Goal: Task Accomplishment & Management: Manage account settings

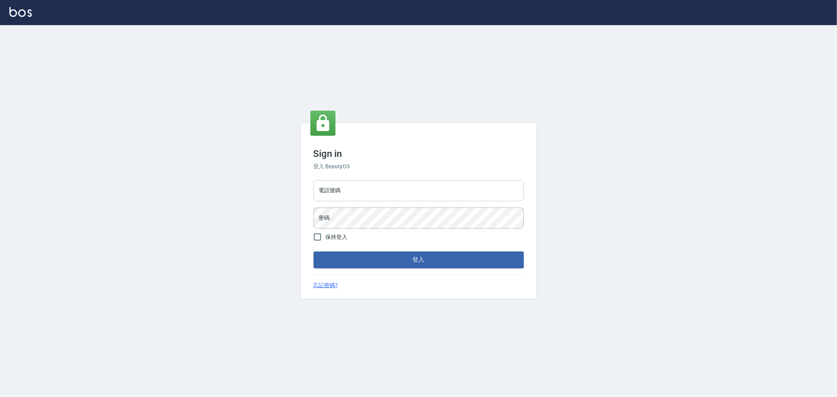
click at [398, 197] on input "電話號碼" at bounding box center [419, 190] width 210 height 21
click at [387, 195] on input "0222886821" at bounding box center [419, 190] width 210 height 21
drag, startPoint x: 364, startPoint y: 189, endPoint x: 0, endPoint y: 188, distance: 363.8
click at [64, 194] on div "Sign in 登入 BeautyOS 電話號碼 0222886821 電話號碼 密碼 密碼 保持登入 登入 忘記密碼?" at bounding box center [418, 211] width 837 height 372
type input "0920380412"
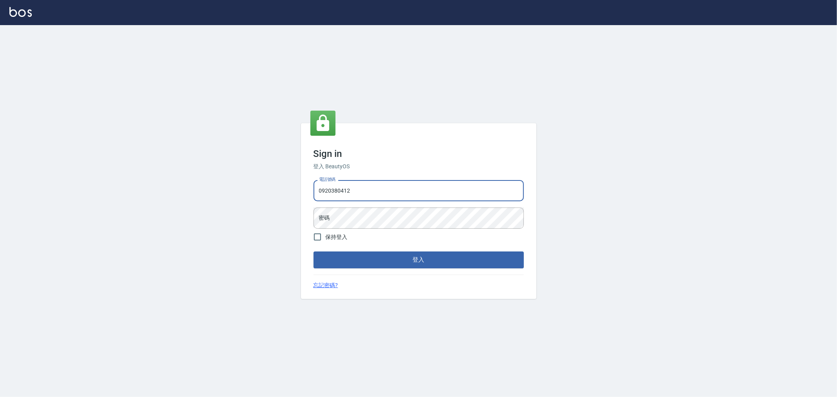
click at [314, 252] on button "登入" at bounding box center [419, 260] width 210 height 16
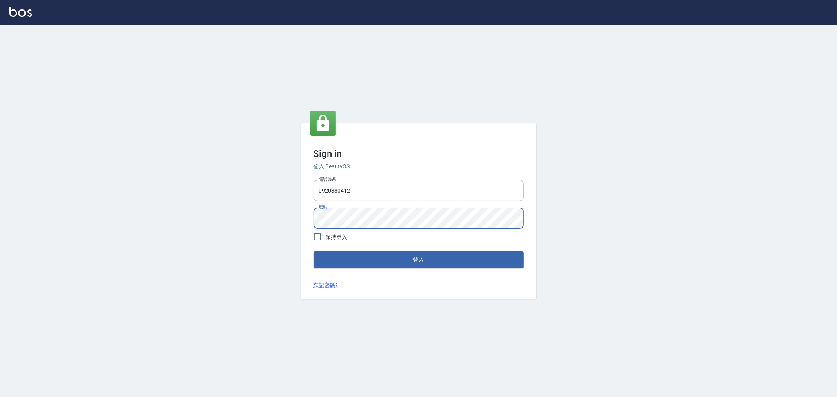
click at [314, 252] on button "登入" at bounding box center [419, 260] width 210 height 16
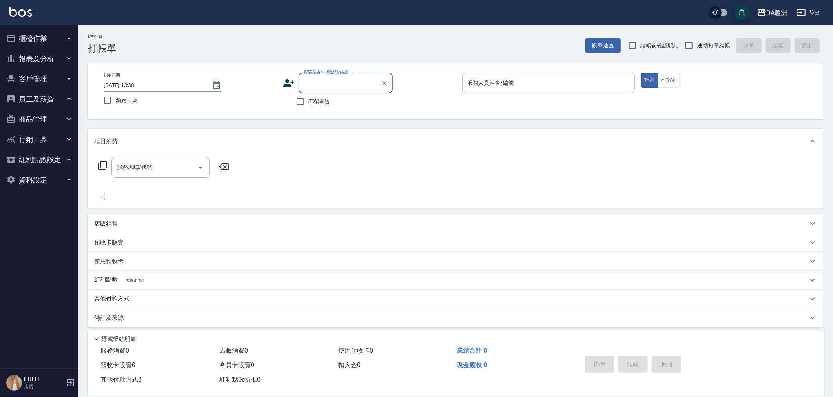
click at [38, 153] on button "紅利點數設定" at bounding box center [39, 160] width 72 height 20
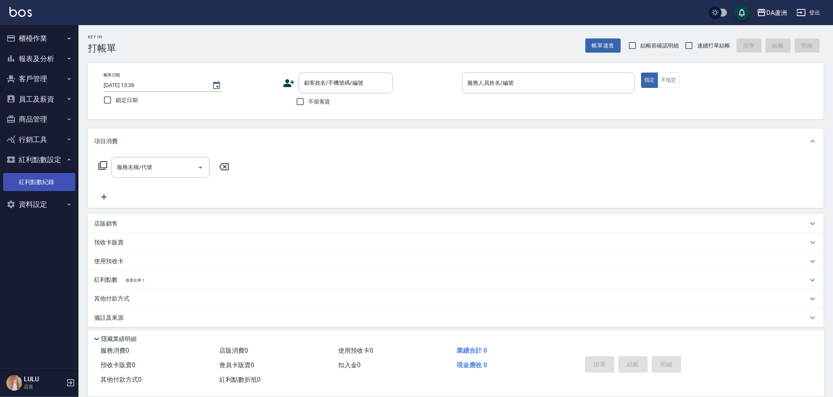
click at [40, 179] on link "紅利點數紀錄" at bounding box center [39, 182] width 72 height 18
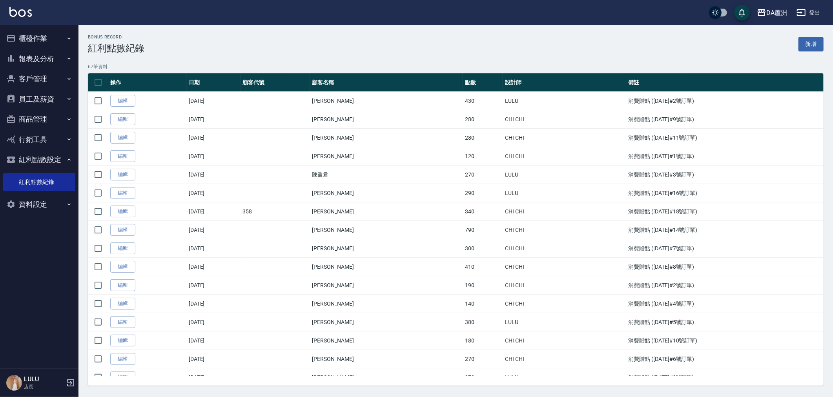
click at [58, 38] on button "櫃檯作業" at bounding box center [39, 38] width 72 height 20
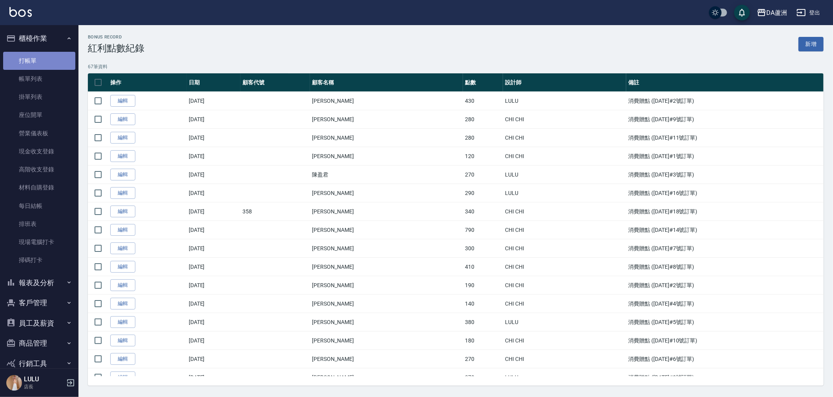
click at [42, 59] on link "打帳單" at bounding box center [39, 61] width 72 height 18
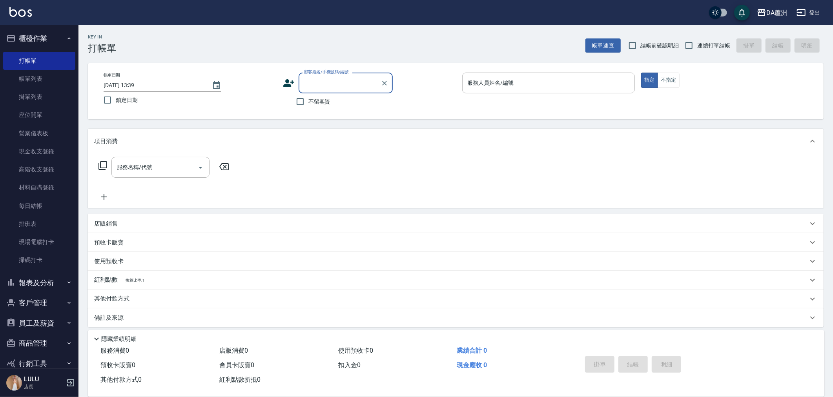
click at [336, 79] on input "顧客姓名/手機號碼/編號" at bounding box center [339, 83] width 75 height 14
type input "張/0958723133/null"
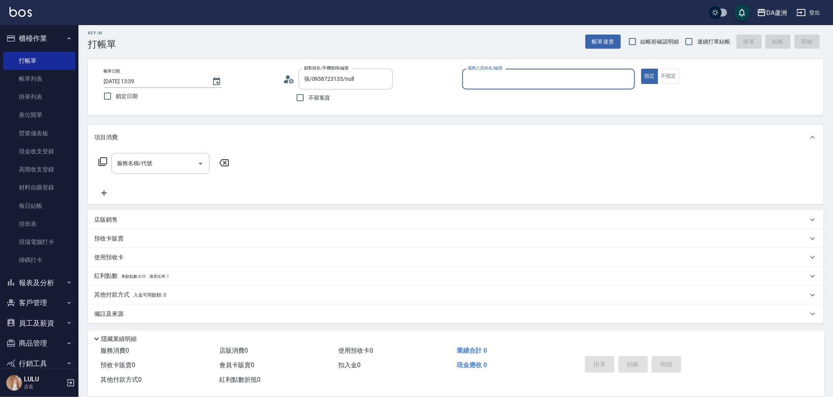
scroll to position [5, 0]
click at [132, 274] on span "剩餘點數: 610" at bounding box center [134, 276] width 24 height 4
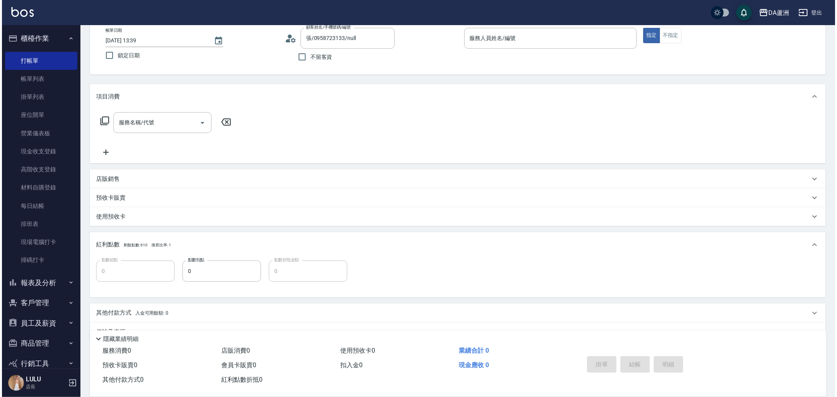
scroll to position [0, 0]
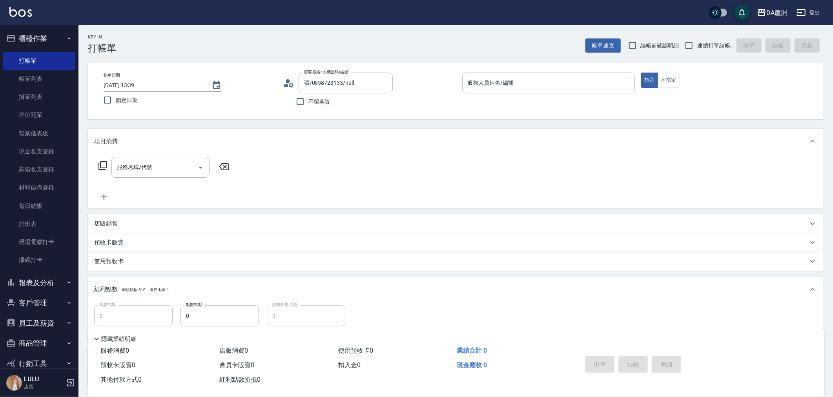
click at [555, 200] on div "服務名稱/代號 服務名稱/代號" at bounding box center [456, 181] width 736 height 54
click at [41, 79] on link "帳單列表" at bounding box center [39, 79] width 72 height 18
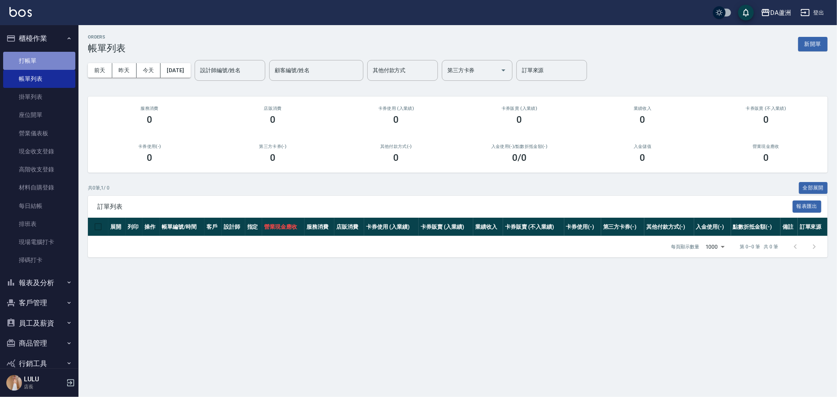
click at [42, 56] on link "打帳單" at bounding box center [39, 61] width 72 height 18
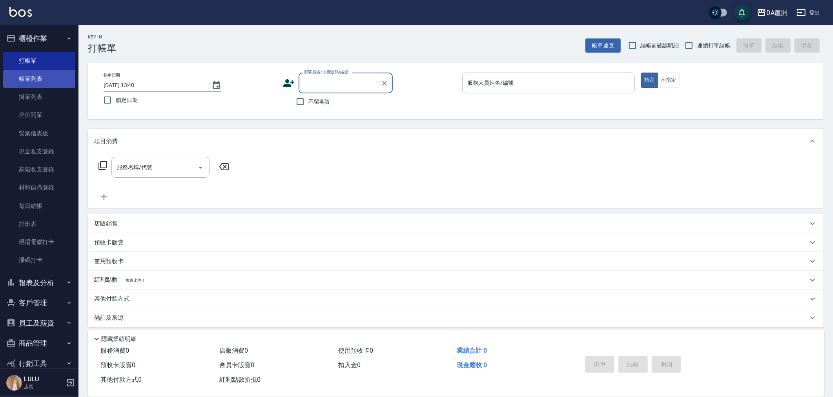
click at [55, 75] on link "帳單列表" at bounding box center [39, 79] width 72 height 18
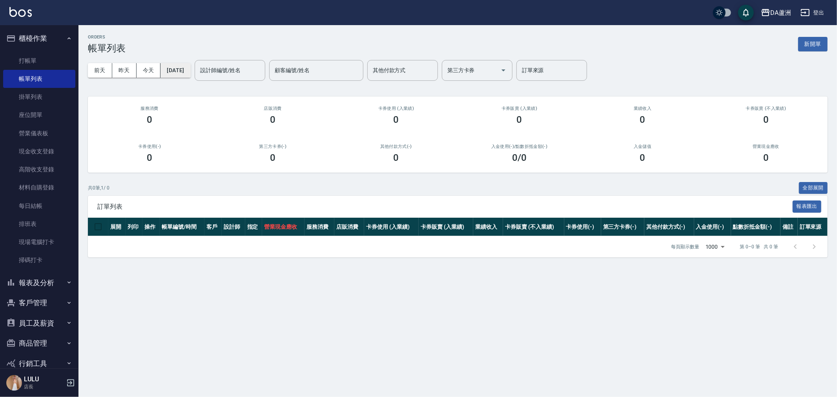
click at [190, 66] on button "[DATE]" at bounding box center [176, 70] width 30 height 15
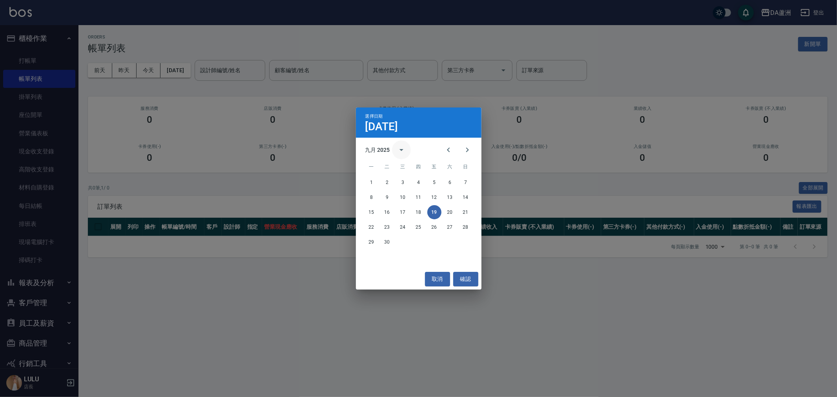
click at [393, 151] on button "calendar view is open, switch to year view" at bounding box center [401, 150] width 19 height 19
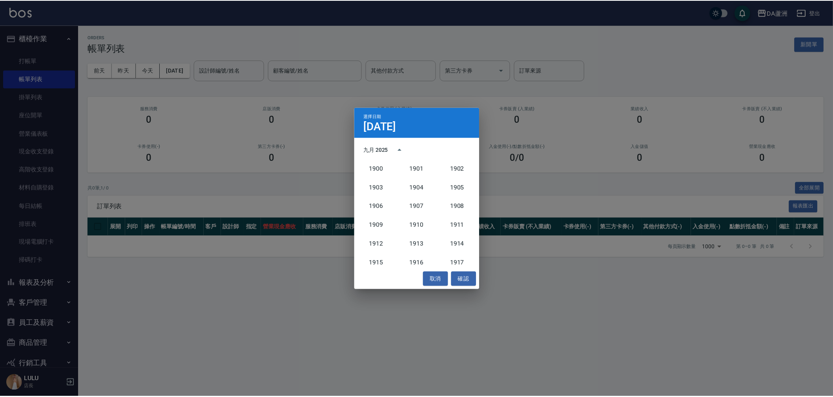
scroll to position [726, 0]
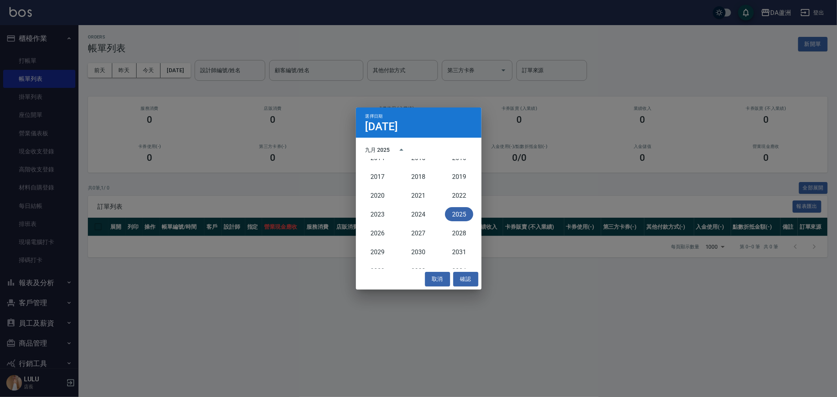
click at [618, 175] on div "選擇日期 9月19日 九月 2025 1900 1901 1902 1903 1904 1905 1906 1907 1908 1909 1910 1911 …" at bounding box center [418, 198] width 837 height 397
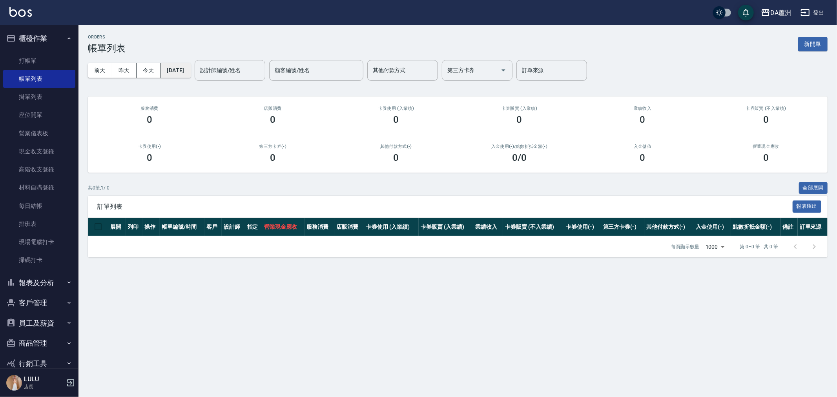
click at [182, 73] on button "[DATE]" at bounding box center [176, 70] width 30 height 15
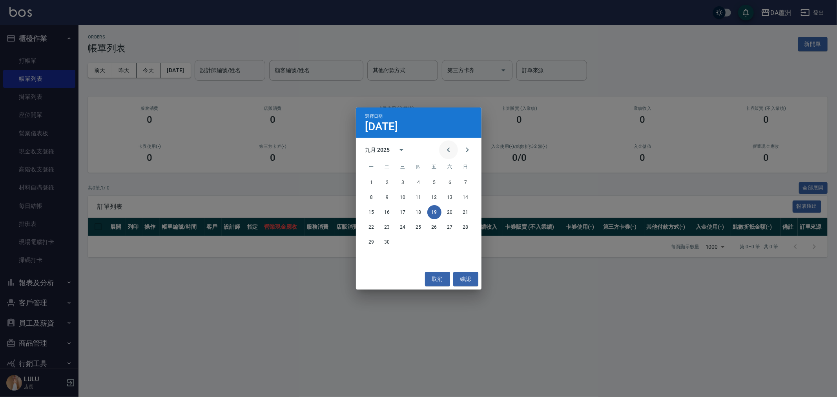
click at [444, 149] on icon "Previous month" at bounding box center [448, 149] width 9 height 9
click at [399, 226] on button "18" at bounding box center [403, 227] width 14 height 14
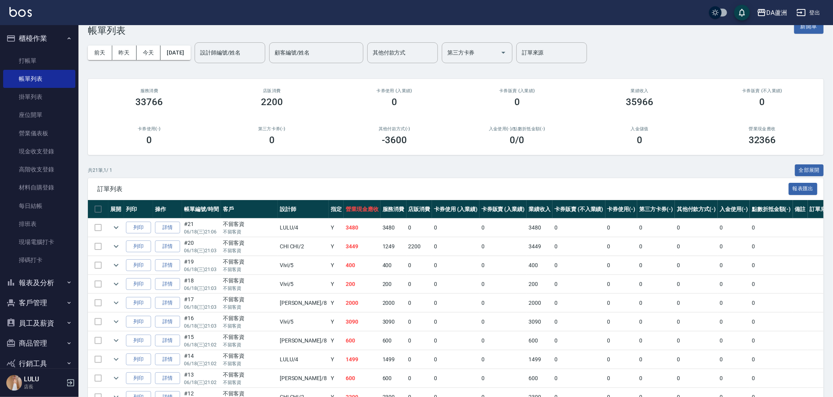
scroll to position [5, 0]
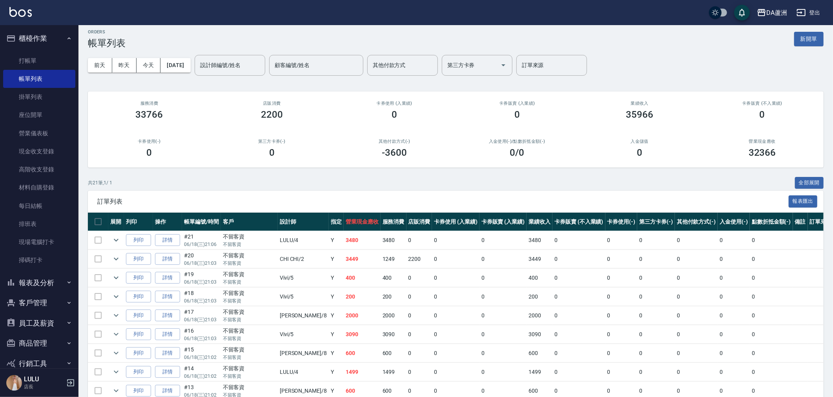
click at [307, 79] on div "前天 昨天 今天 2025/06/18 設計師編號/姓名 設計師編號/姓名 顧客編號/姓名 顧客編號/姓名 其他付款方式 其他付款方式 第三方卡券 第三方卡券…" at bounding box center [456, 65] width 736 height 33
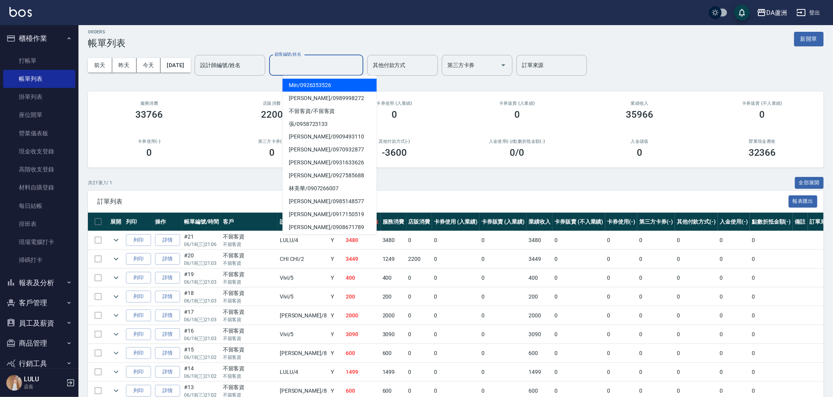
click at [316, 67] on input "顧客編號/姓名" at bounding box center [316, 65] width 87 height 14
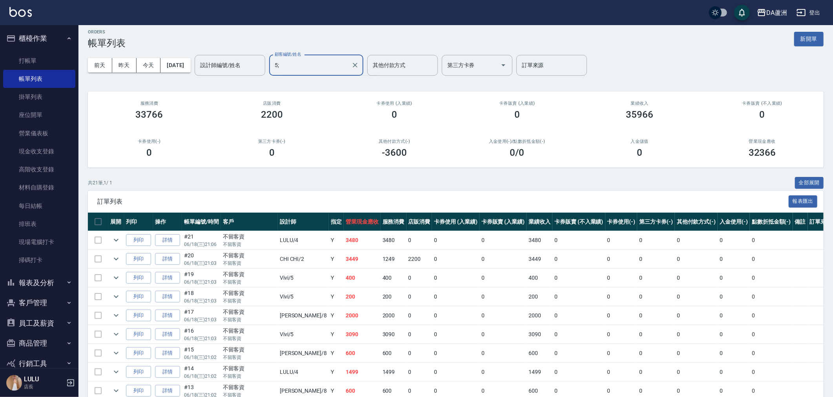
type input "5"
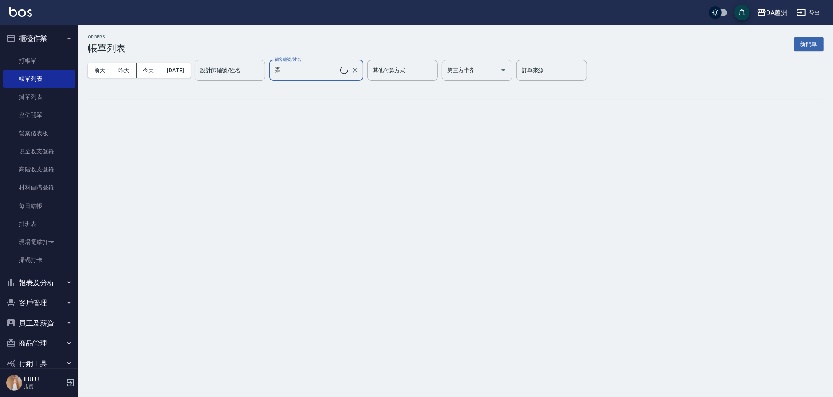
scroll to position [0, 0]
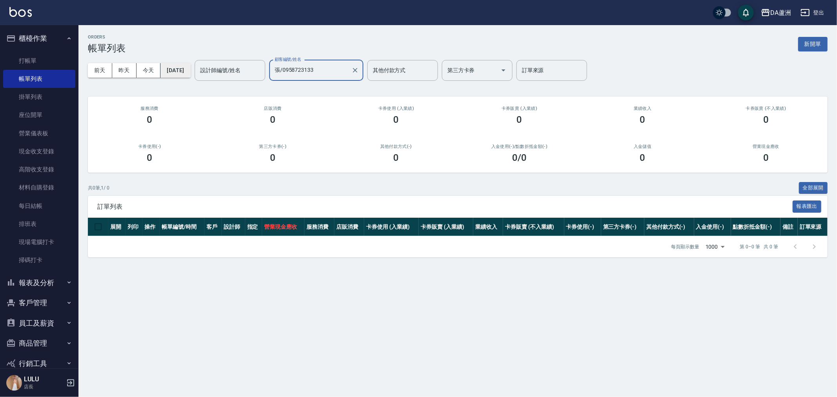
type input "張/0958723133"
click at [186, 72] on button "2025/06/18" at bounding box center [176, 70] width 30 height 15
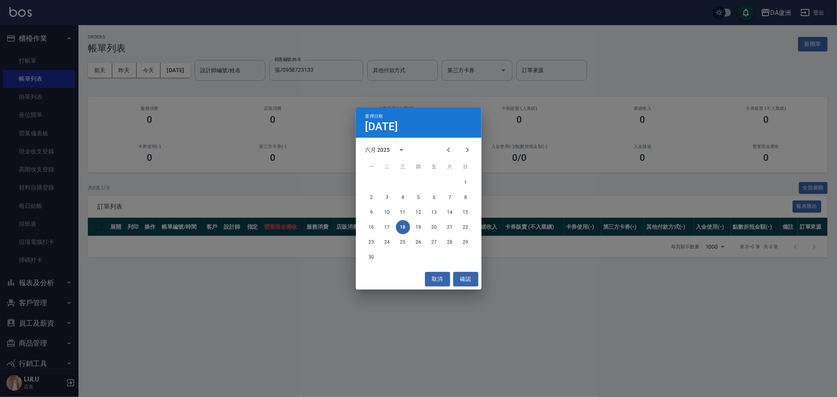
click at [403, 226] on button "18" at bounding box center [403, 227] width 14 height 14
click at [456, 281] on button "確認" at bounding box center [465, 279] width 25 height 15
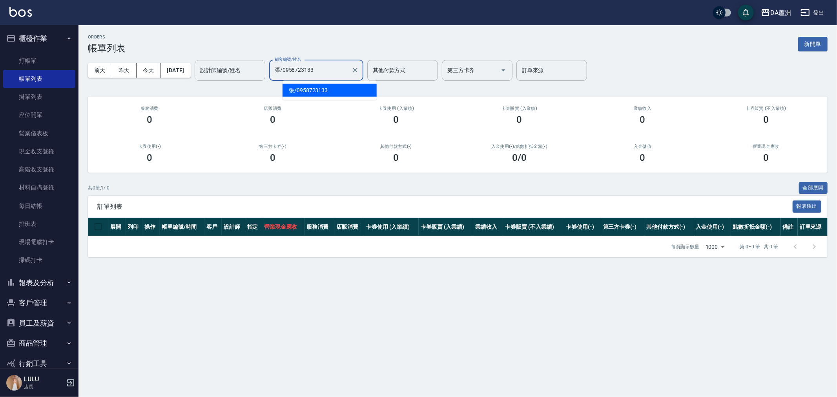
click at [337, 72] on input "張/0958723133" at bounding box center [310, 71] width 75 height 14
click at [79, 60] on div "ORDERS 帳單列表 新開單 前天 昨天 今天 2025/06/18 設計師編號/姓名 設計師編號/姓名 顧客編號/姓名 張/0958723133 顧客編號…" at bounding box center [457, 146] width 759 height 242
type input "\"
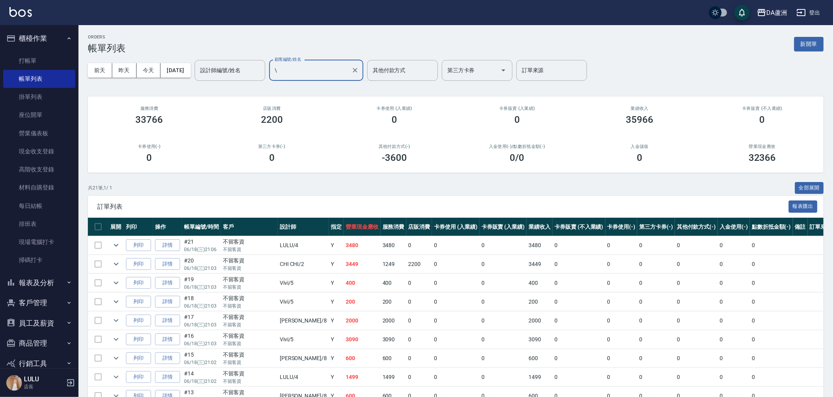
click at [329, 64] on input "\" at bounding box center [310, 71] width 75 height 14
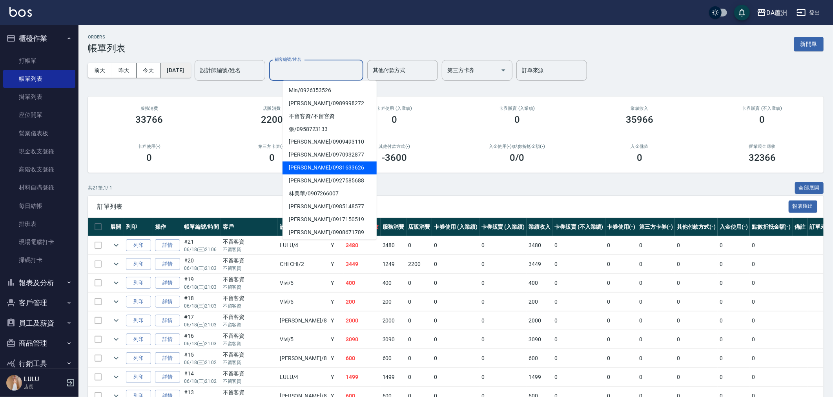
click at [172, 76] on button "2025/06/18" at bounding box center [176, 70] width 30 height 15
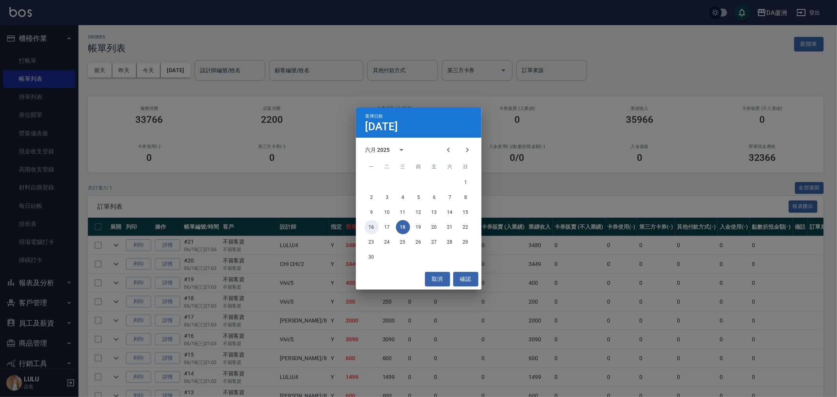
click at [367, 225] on button "16" at bounding box center [372, 227] width 14 height 14
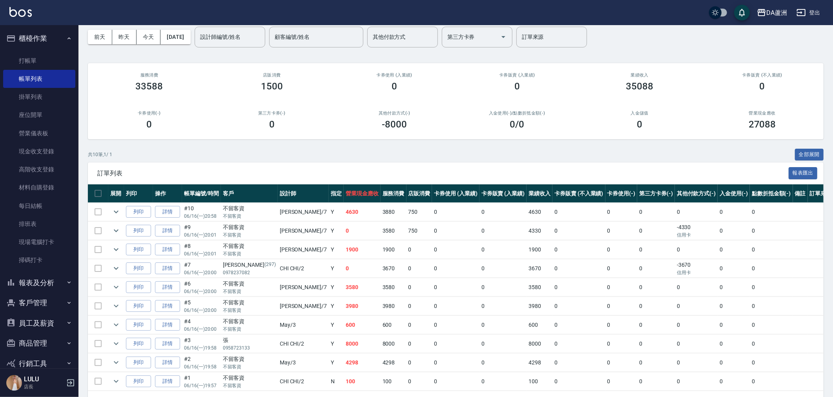
scroll to position [59, 0]
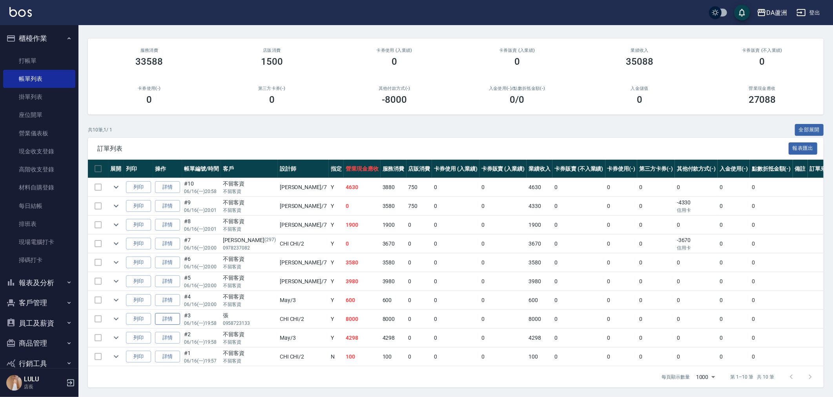
click at [172, 314] on link "詳情" at bounding box center [167, 319] width 25 height 12
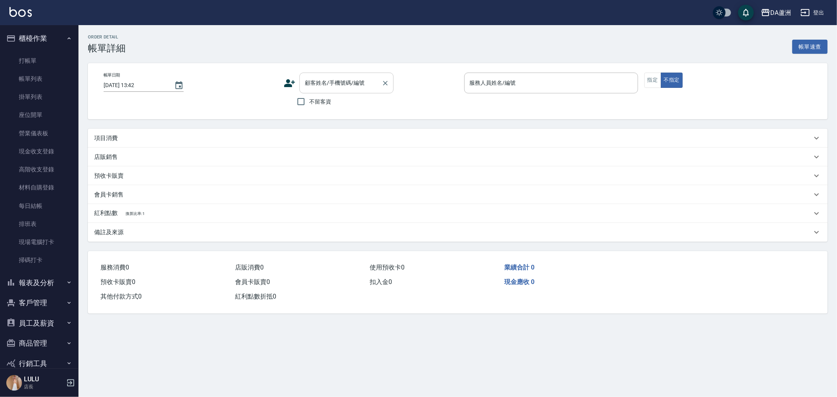
type input "2025/06/16 19:58"
type input "CHI CHI-2"
type input "800"
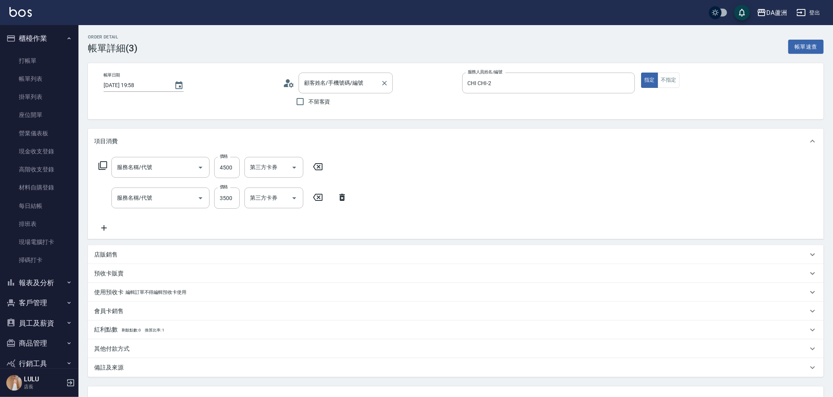
type input "張/0958723133/null"
type input "京煥羽護髮中(630)"
type input "燙髮(301)"
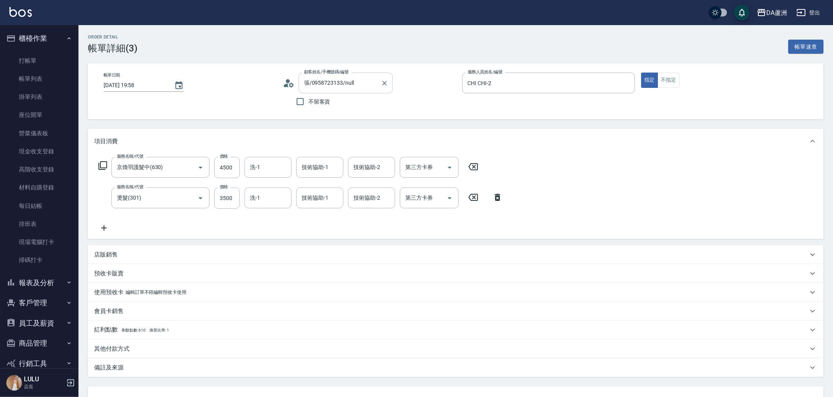
click at [347, 80] on input "張/0958723133/null" at bounding box center [339, 83] width 75 height 14
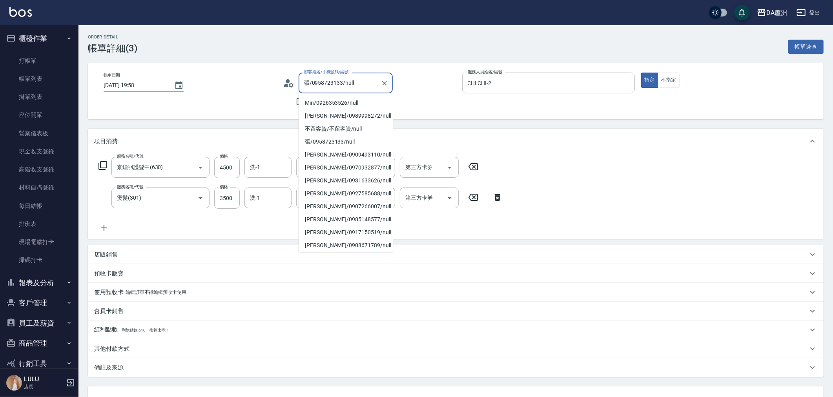
drag, startPoint x: 360, startPoint y: 81, endPoint x: 60, endPoint y: 97, distance: 300.3
click at [157, 97] on div "帳單日期 2025/06/16 19:58 顧客姓名/手機號碼/編號 張/0958723133/null 顧客姓名/手機號碼/編號 不留客資 服務人員姓名/編…" at bounding box center [455, 91] width 717 height 37
click at [280, 300] on div "使用預收卡 編輯訂單不得編輯預收卡使用" at bounding box center [456, 292] width 736 height 19
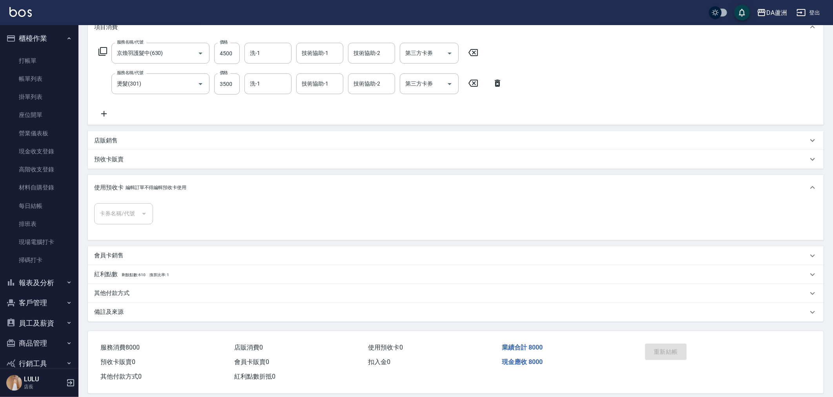
scroll to position [122, 0]
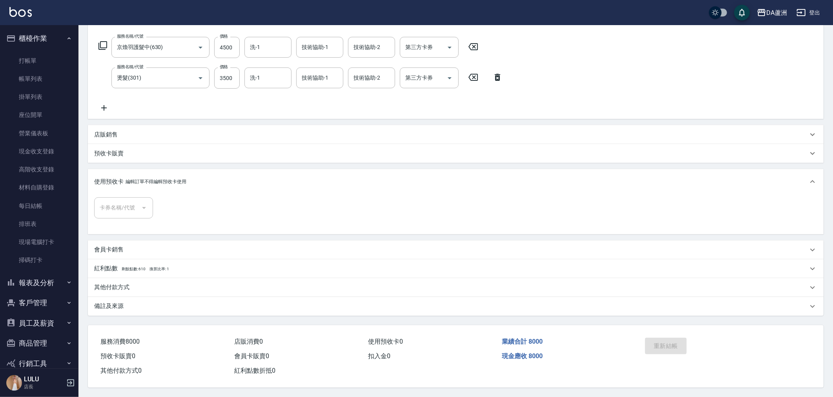
click at [152, 268] on p "紅利點數 剩餘點數: 610 換算比率: 1" at bounding box center [131, 269] width 75 height 9
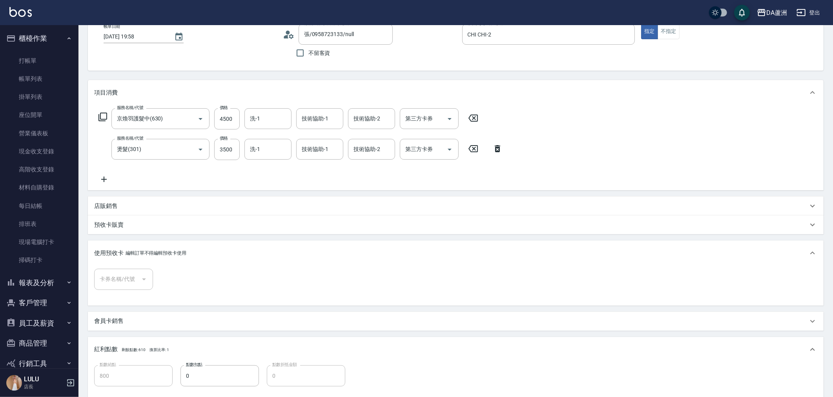
scroll to position [0, 0]
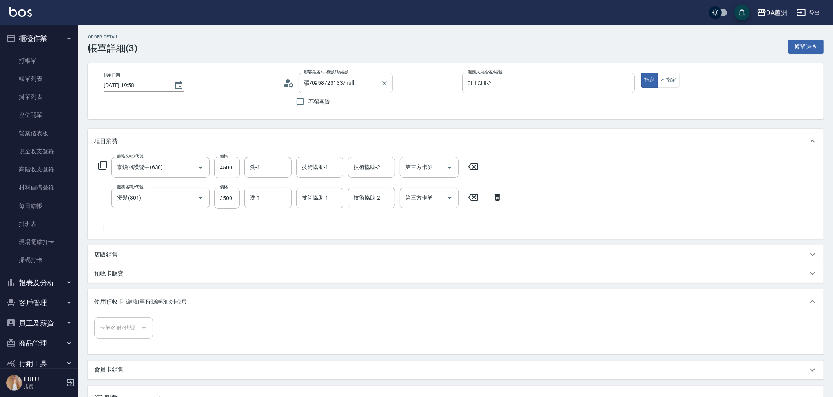
click at [355, 82] on input "張/0958723133/null" at bounding box center [339, 83] width 75 height 14
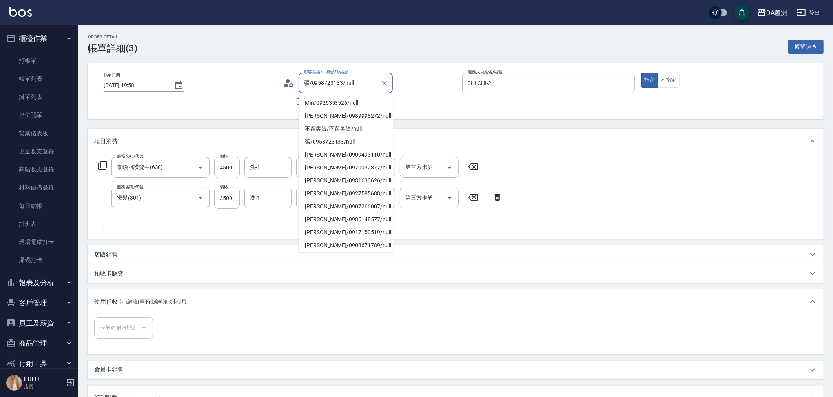
drag, startPoint x: 356, startPoint y: 81, endPoint x: 131, endPoint y: 88, distance: 224.6
click at [209, 95] on div "帳單日期 2025/06/16 19:58 顧客姓名/手機號碼/編號 張/0958723133/null 顧客姓名/手機號碼/編號 不留客資 服務人員姓名/編…" at bounding box center [455, 91] width 717 height 37
click at [356, 100] on li "張/0958723133/null" at bounding box center [346, 103] width 94 height 13
type input "張/0958723133/null"
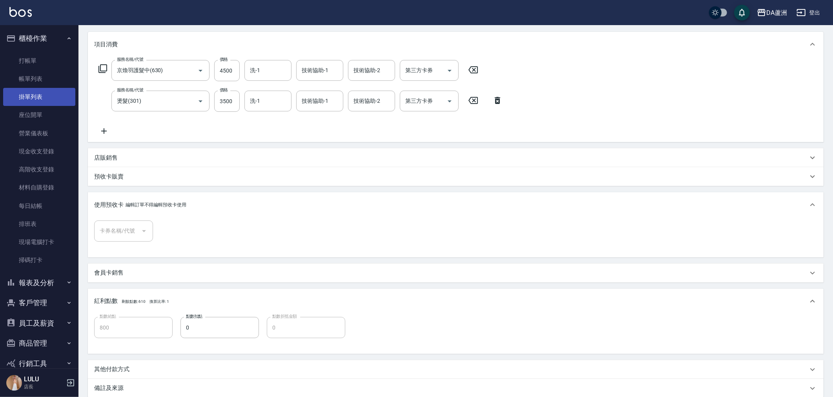
scroll to position [94, 0]
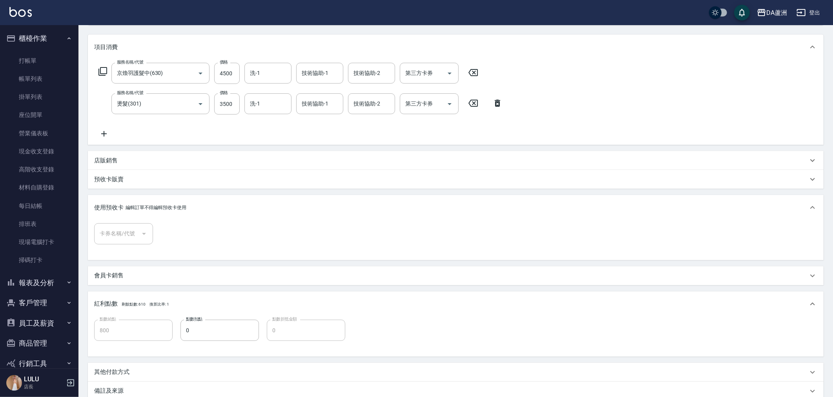
drag, startPoint x: 36, startPoint y: 73, endPoint x: 330, endPoint y: 155, distance: 305.2
click at [36, 73] on link "帳單列表" at bounding box center [39, 79] width 72 height 18
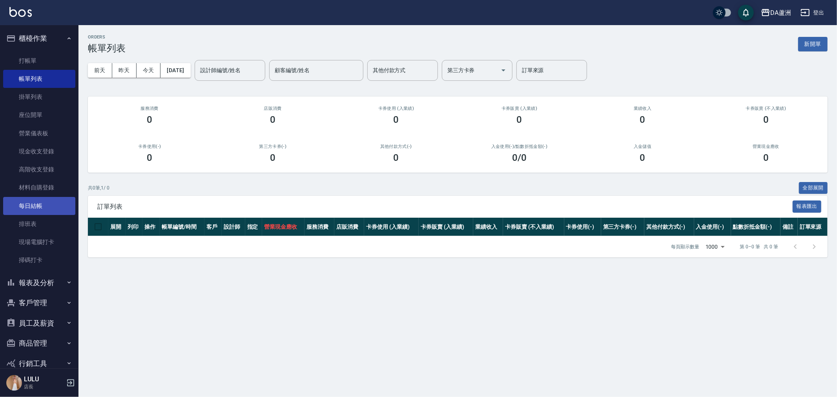
click at [43, 210] on link "每日結帳" at bounding box center [39, 206] width 72 height 18
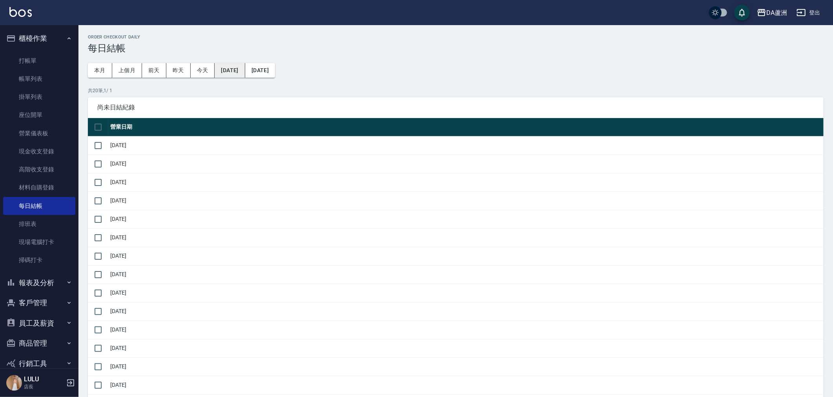
click at [239, 68] on button "[DATE]" at bounding box center [230, 70] width 30 height 15
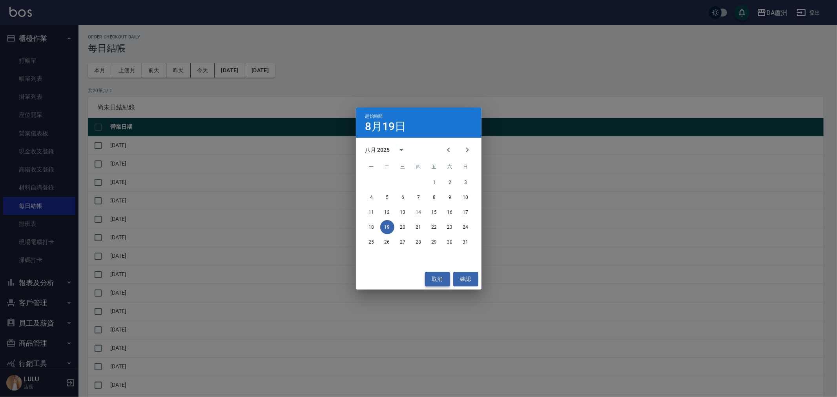
click at [437, 277] on button "取消" at bounding box center [437, 279] width 25 height 15
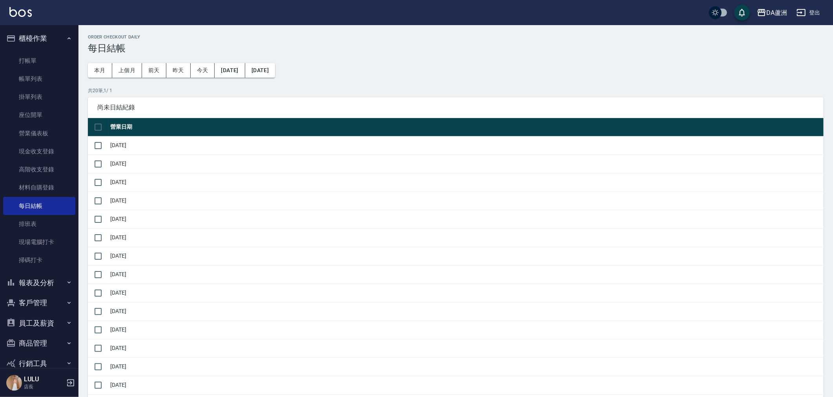
click at [98, 126] on input "checkbox" at bounding box center [98, 127] width 16 height 16
checkbox input "true"
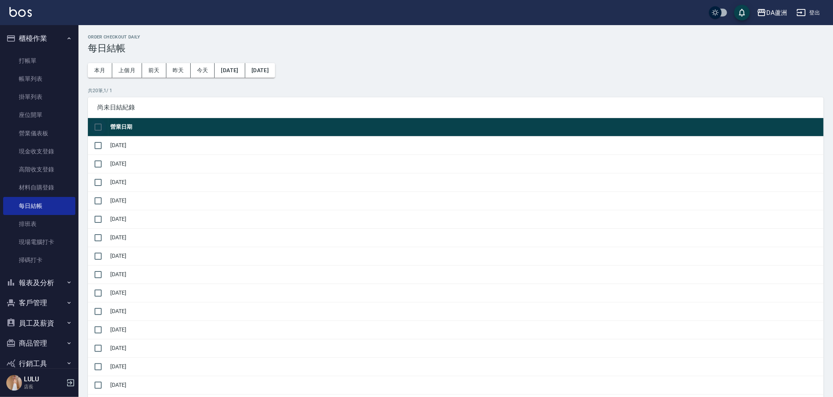
checkbox input "true"
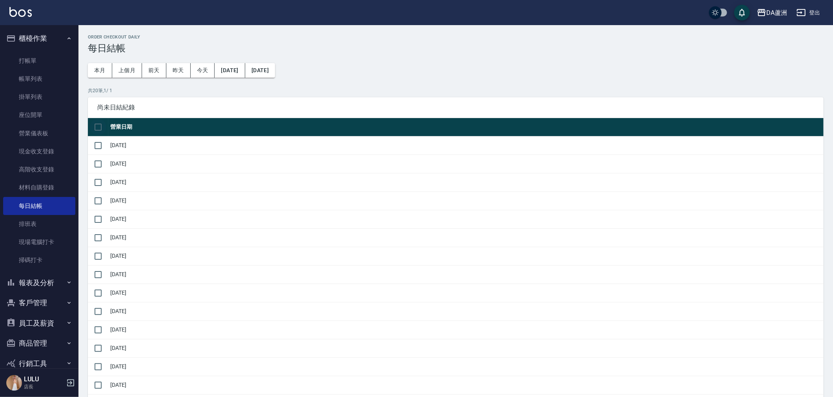
checkbox input "true"
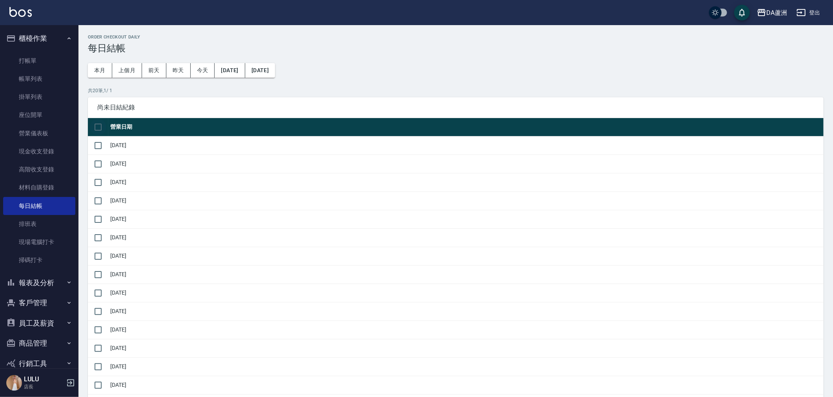
checkbox input "true"
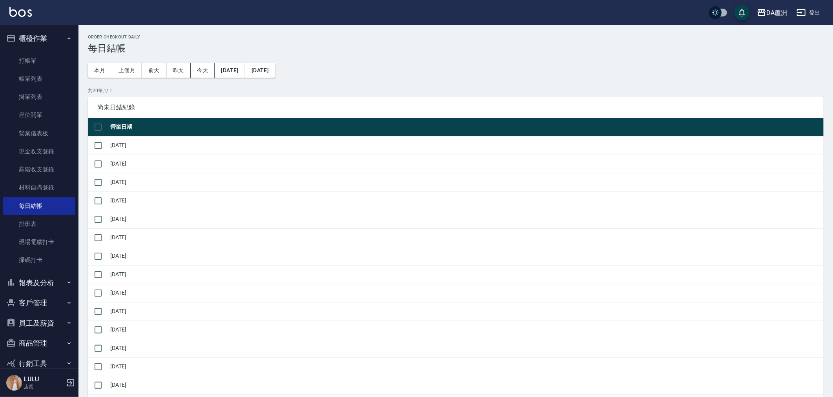
checkbox input "true"
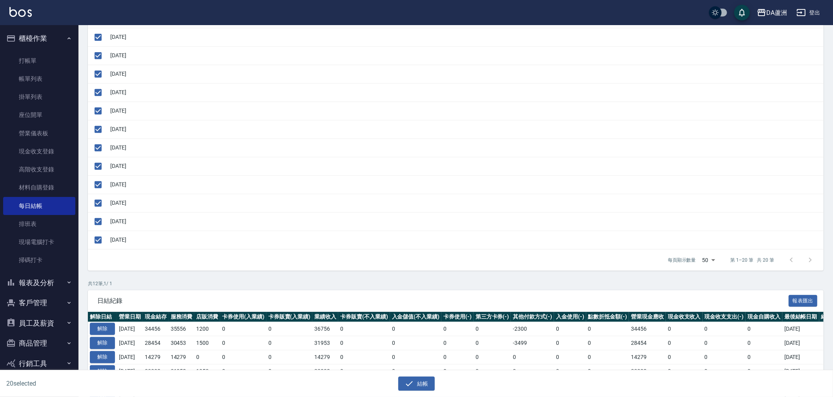
scroll to position [305, 0]
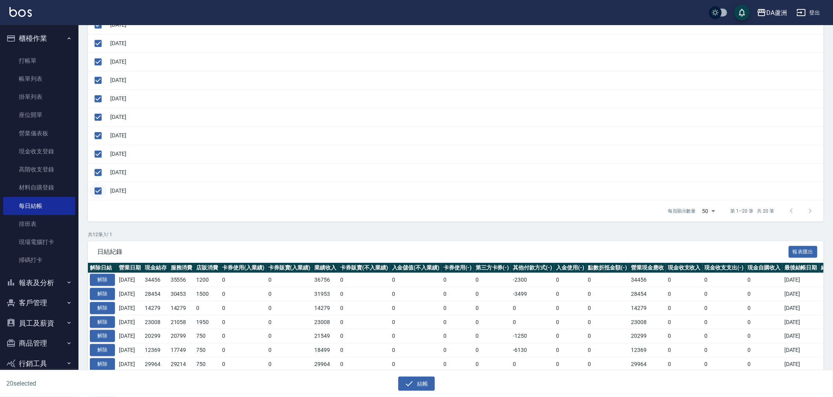
click at [97, 197] on input "checkbox" at bounding box center [98, 191] width 16 height 16
checkbox input "false"
click at [411, 388] on icon "button" at bounding box center [409, 383] width 9 height 9
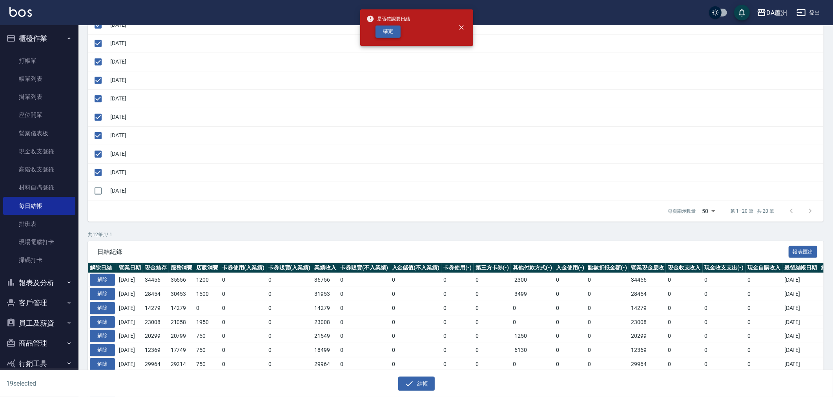
click at [391, 31] on button "確定" at bounding box center [388, 32] width 25 height 12
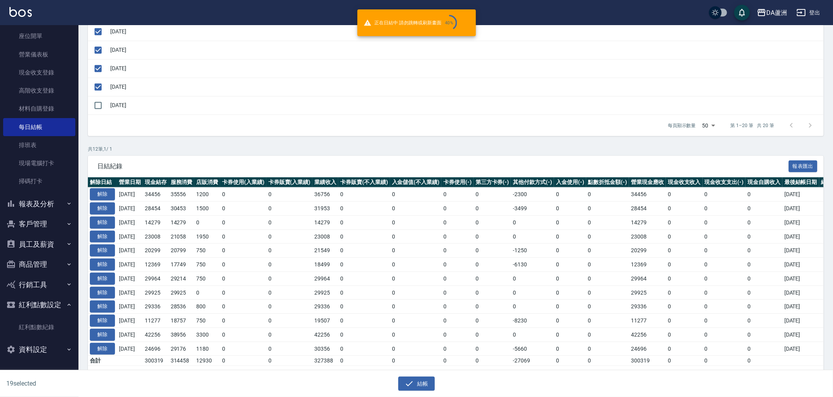
scroll to position [398, 0]
checkbox input "false"
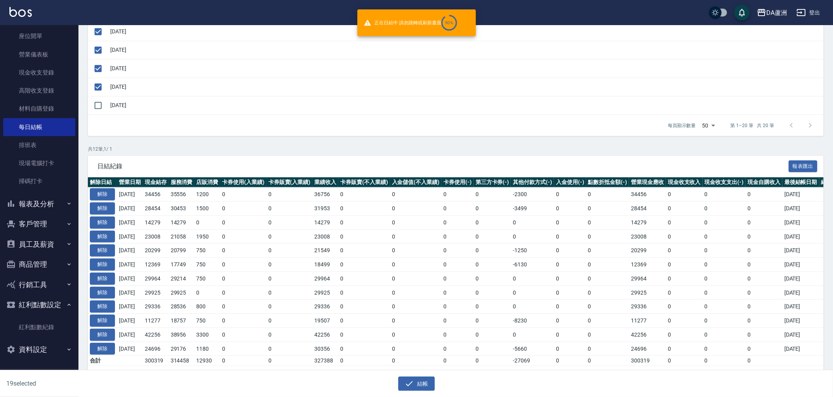
checkbox input "false"
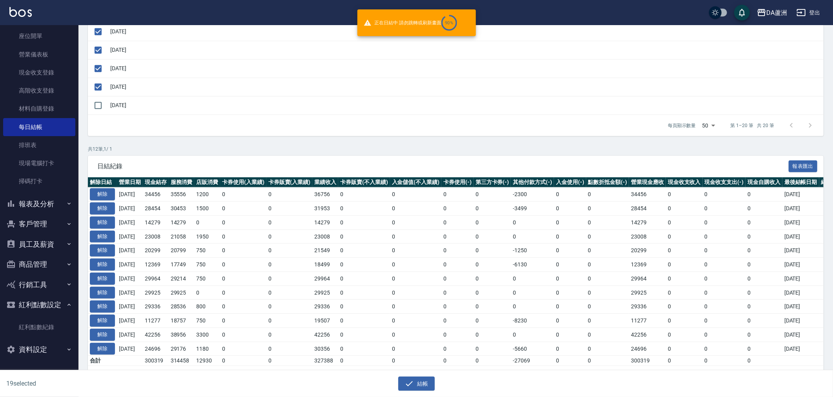
checkbox input "false"
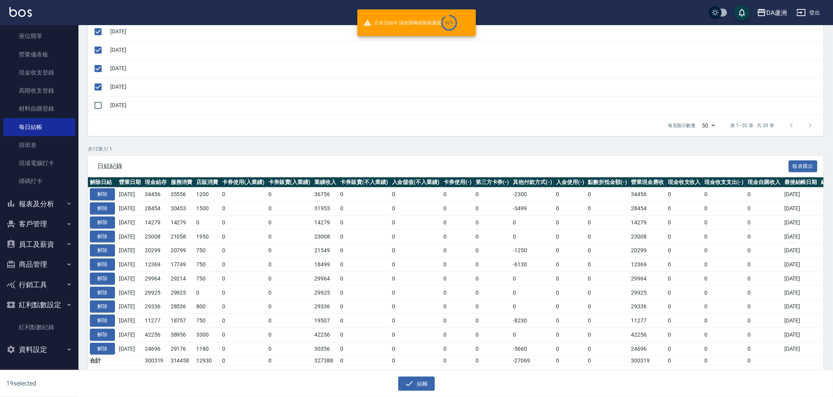
checkbox input "false"
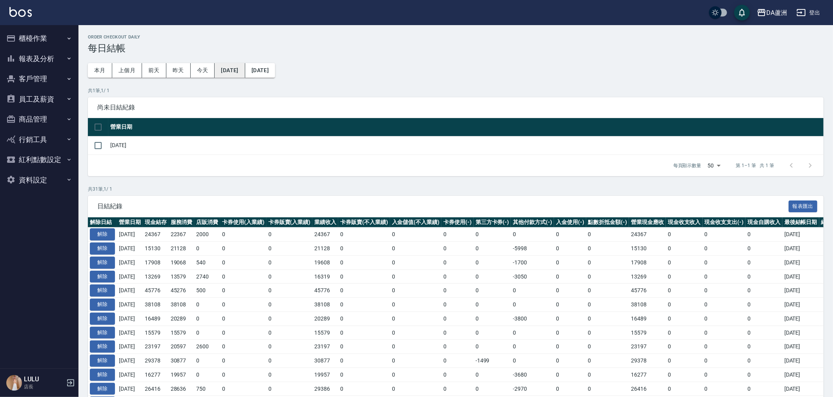
click at [245, 64] on button "[DATE]" at bounding box center [230, 70] width 30 height 15
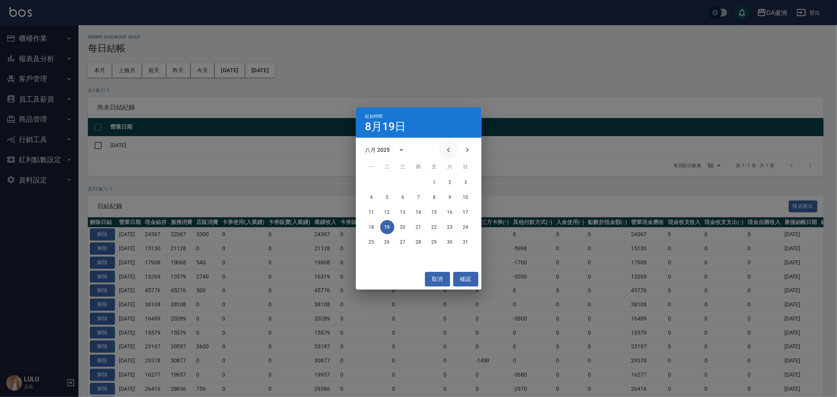
click at [447, 151] on icon "Previous month" at bounding box center [448, 149] width 9 height 9
click at [368, 230] on button "16" at bounding box center [372, 227] width 14 height 14
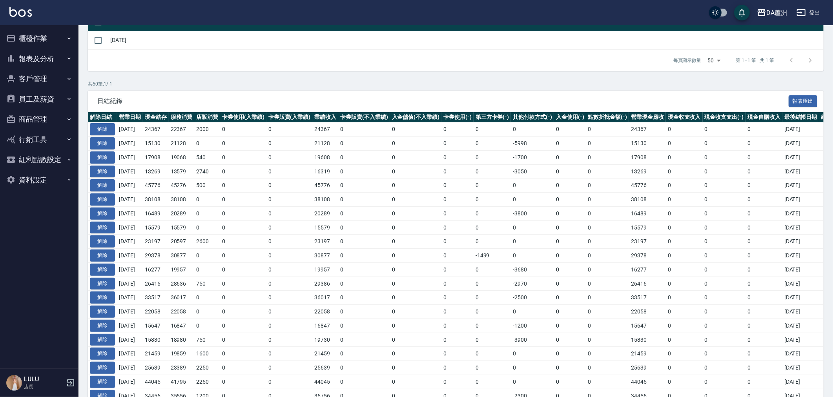
scroll to position [131, 0]
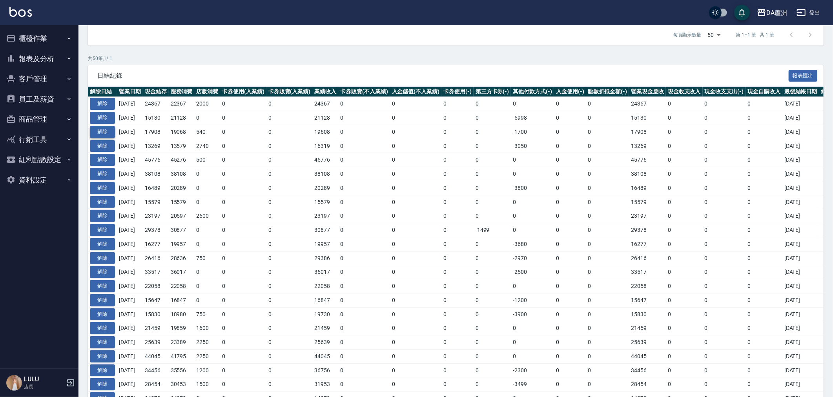
click at [109, 133] on button "解除" at bounding box center [102, 132] width 25 height 12
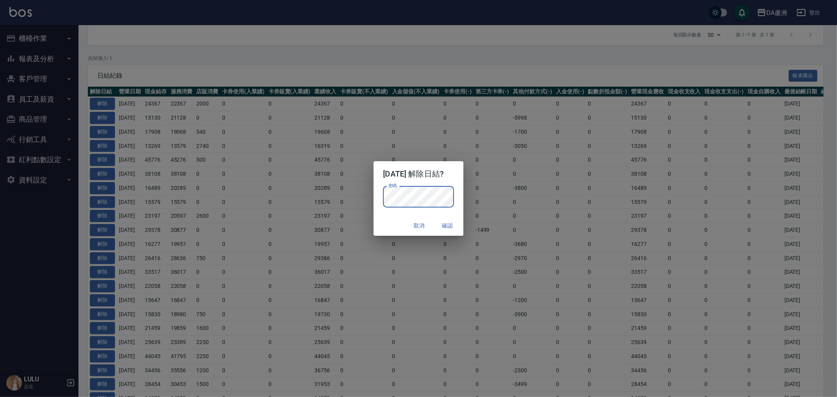
click at [449, 223] on button "確認" at bounding box center [447, 226] width 25 height 15
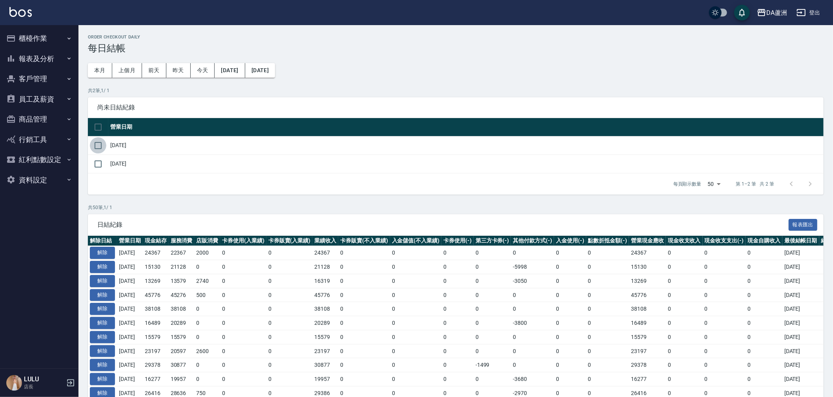
click at [100, 144] on input "checkbox" at bounding box center [98, 145] width 16 height 16
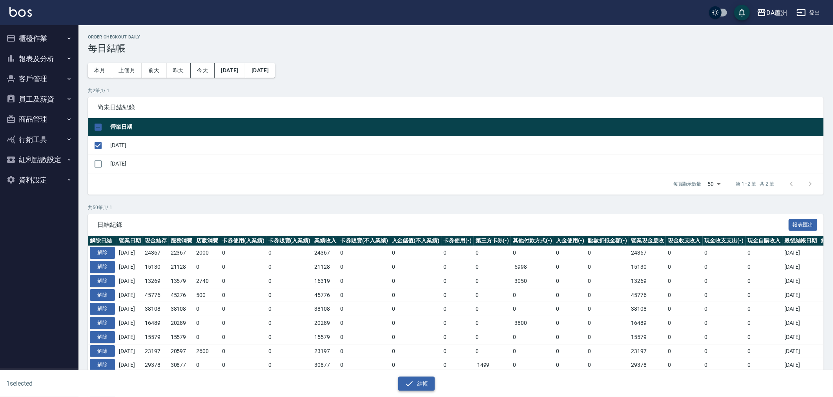
click at [412, 382] on icon "button" at bounding box center [409, 383] width 9 height 9
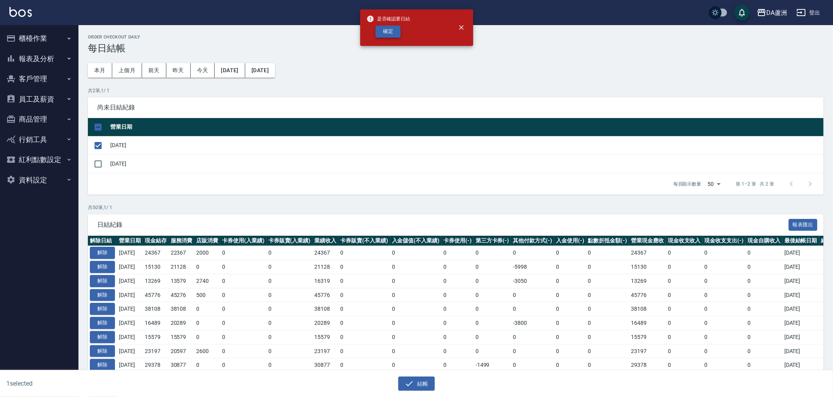
click at [393, 36] on button "確定" at bounding box center [388, 32] width 25 height 12
checkbox input "false"
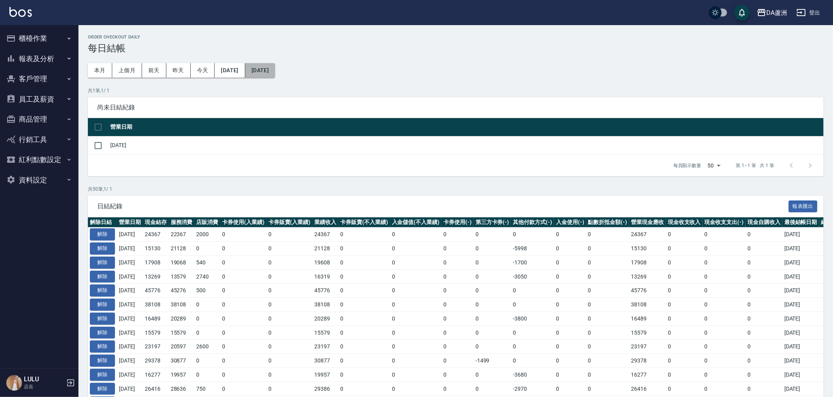
click at [275, 72] on button "2025/09/19" at bounding box center [260, 70] width 30 height 15
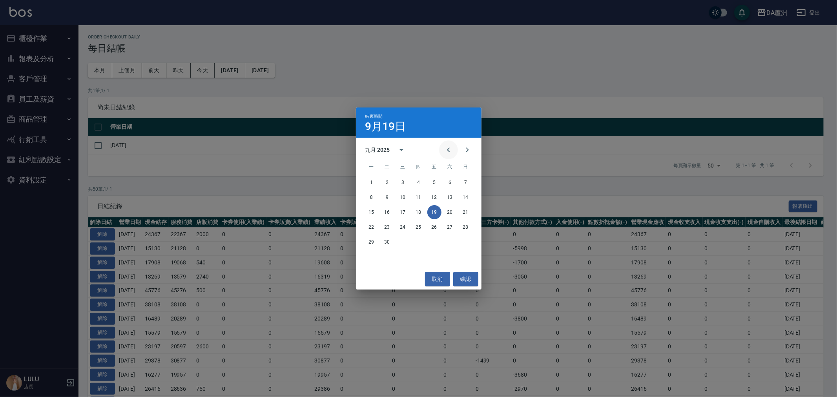
click at [445, 150] on icon "Previous month" at bounding box center [448, 149] width 9 height 9
click at [444, 151] on icon "Previous month" at bounding box center [448, 149] width 9 height 9
click at [373, 224] on button "16" at bounding box center [372, 227] width 14 height 14
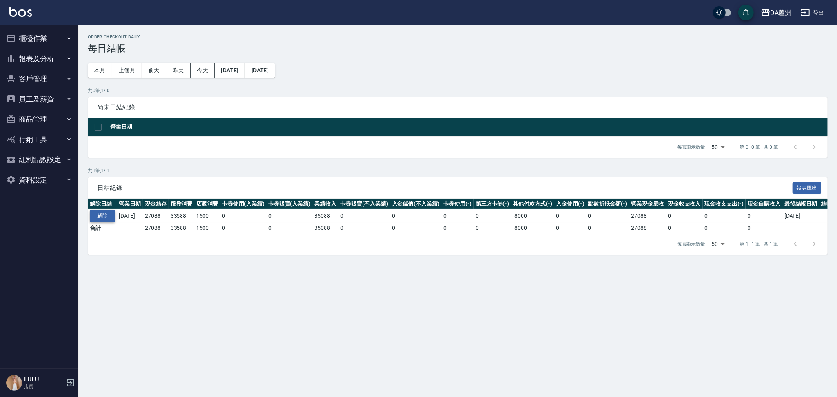
click at [104, 217] on button "解除" at bounding box center [102, 216] width 25 height 12
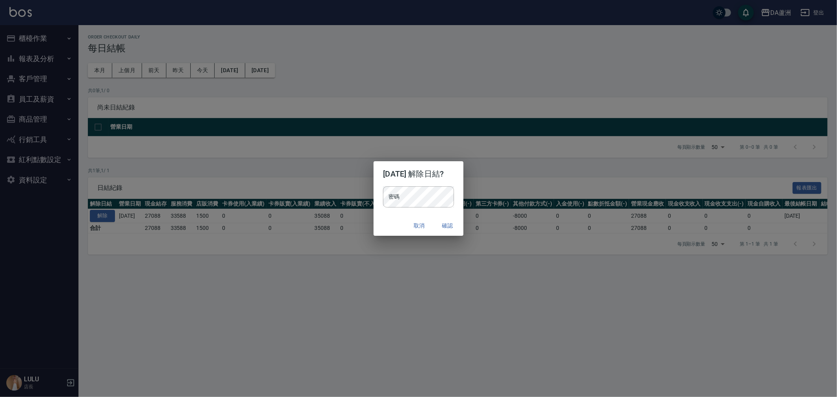
click at [391, 190] on div "密碼 密碼" at bounding box center [418, 196] width 71 height 21
click at [451, 224] on button "確認" at bounding box center [447, 226] width 25 height 15
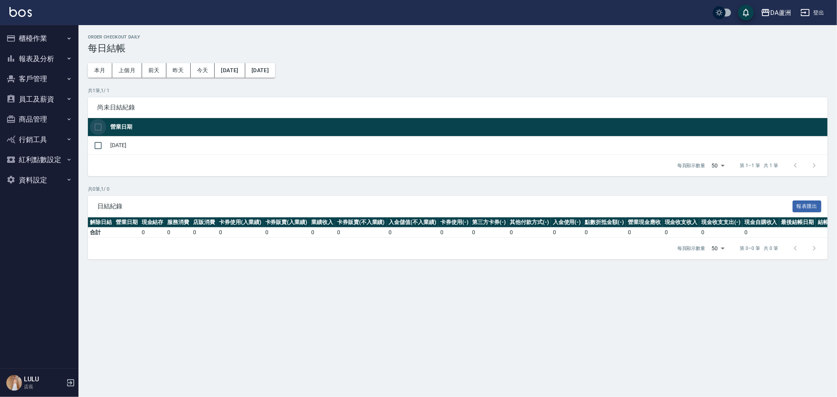
click at [99, 126] on input "checkbox" at bounding box center [98, 127] width 16 height 16
checkbox input "true"
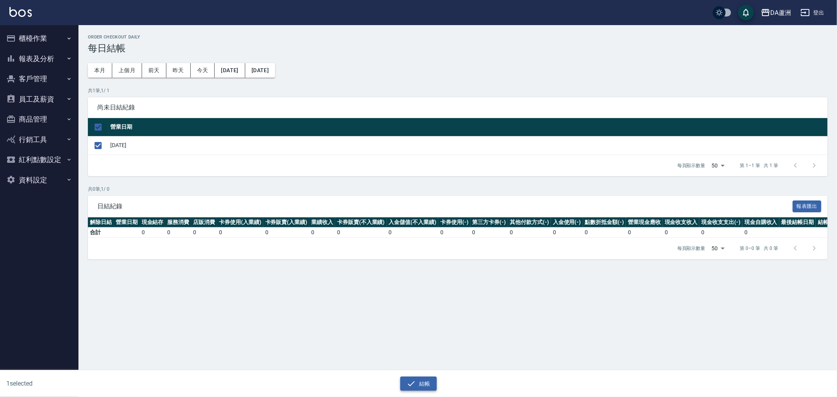
click at [429, 378] on button "結帳" at bounding box center [418, 384] width 36 height 15
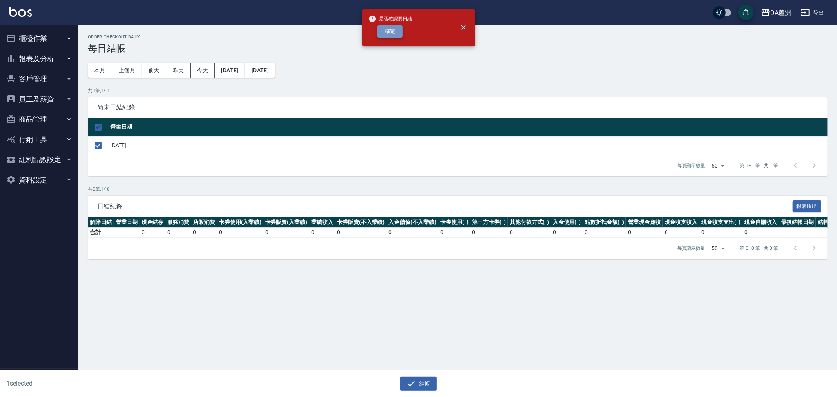
click at [391, 36] on button "確定" at bounding box center [390, 32] width 25 height 12
checkbox input "false"
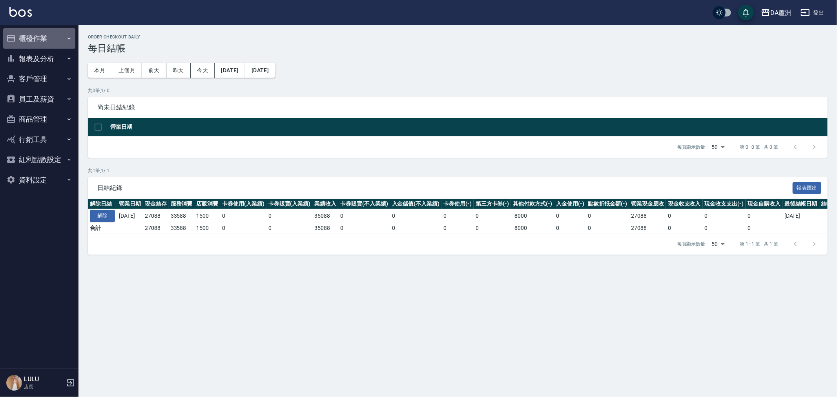
click at [39, 42] on button "櫃檯作業" at bounding box center [39, 38] width 72 height 20
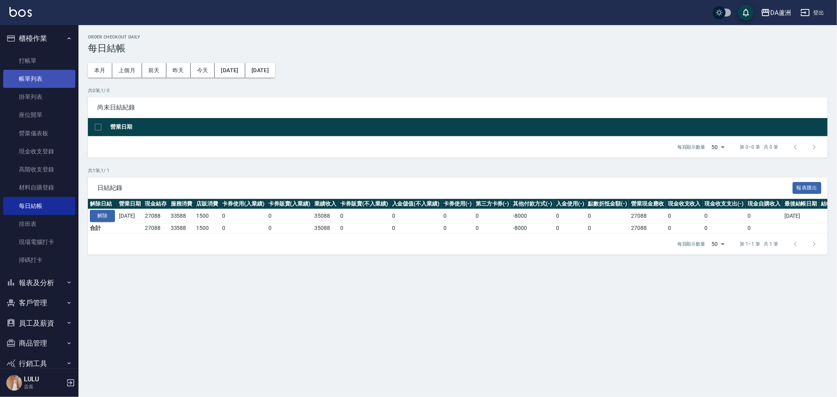
click at [25, 75] on link "帳單列表" at bounding box center [39, 79] width 72 height 18
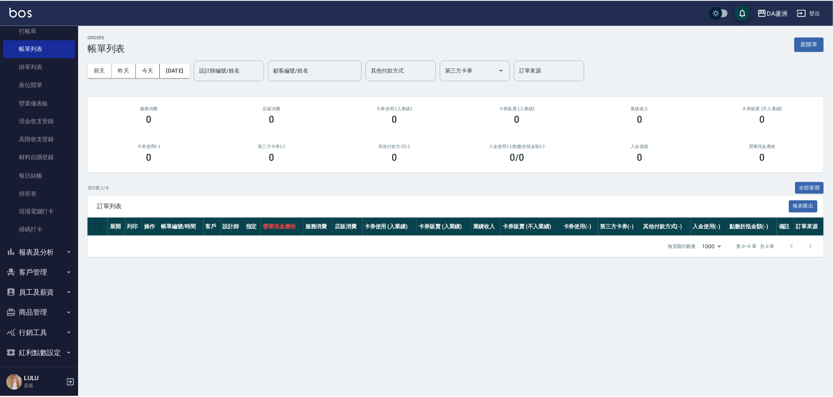
scroll to position [54, 0]
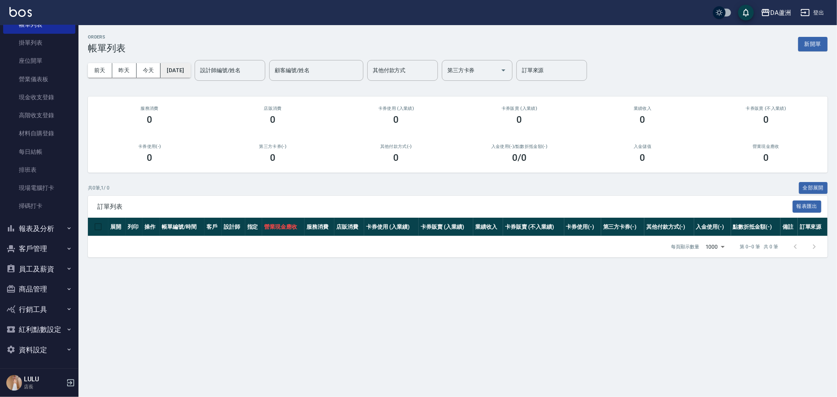
click at [188, 69] on button "[DATE]" at bounding box center [176, 70] width 30 height 15
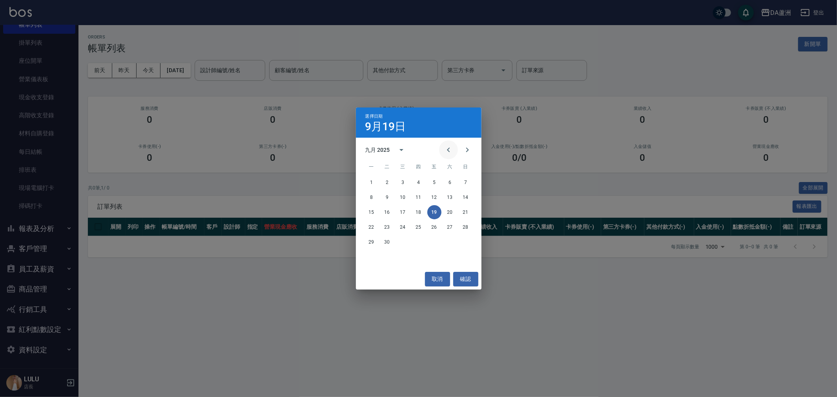
click at [444, 147] on icon "Previous month" at bounding box center [448, 149] width 9 height 9
click at [370, 223] on button "16" at bounding box center [372, 227] width 14 height 14
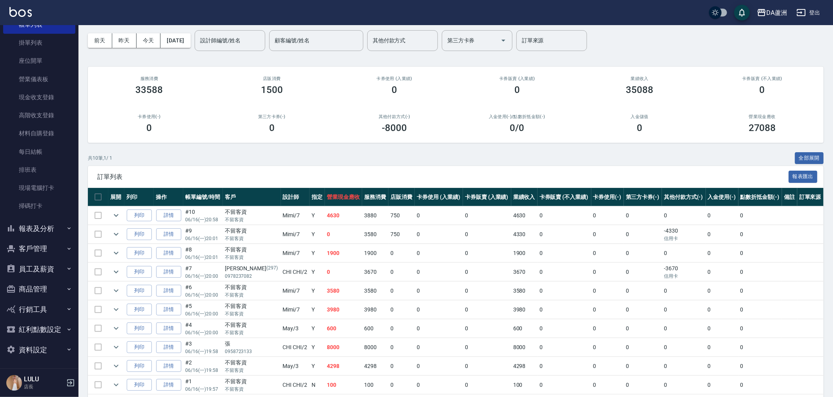
scroll to position [59, 0]
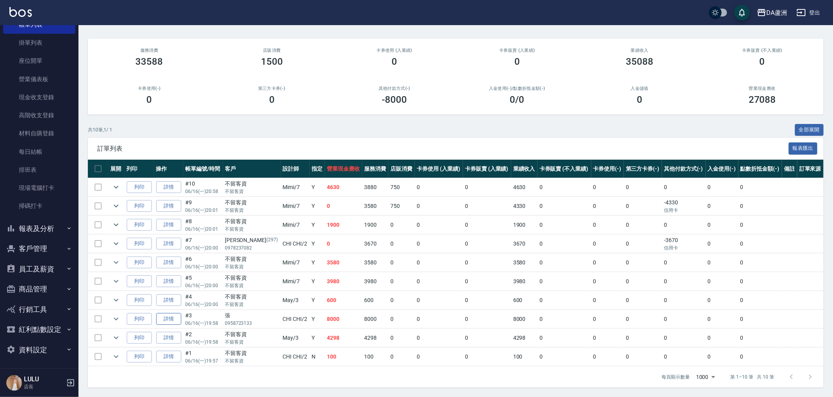
click at [179, 323] on link "詳情" at bounding box center [168, 319] width 25 height 12
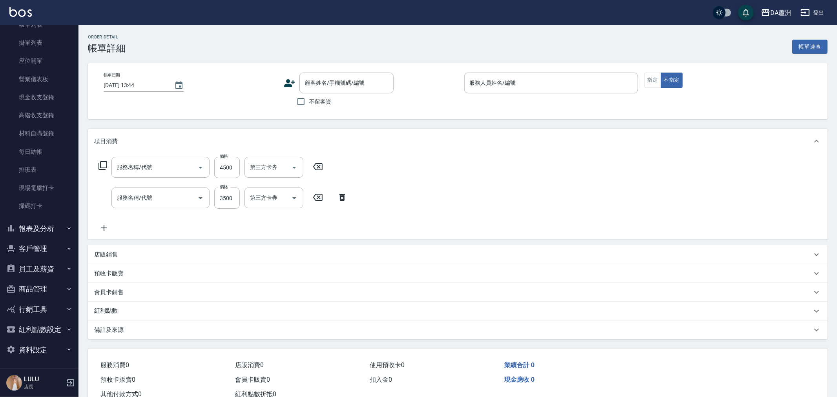
type input "[DATE] 19:58"
type input "CHI CHI-2"
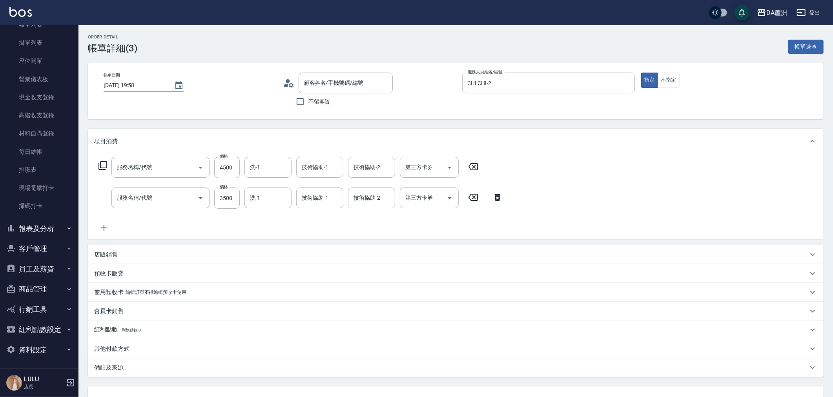
type input "京煥羽護髮中(630)"
type input "燙髮(301)"
type input "張/0958723133/null"
type input "800"
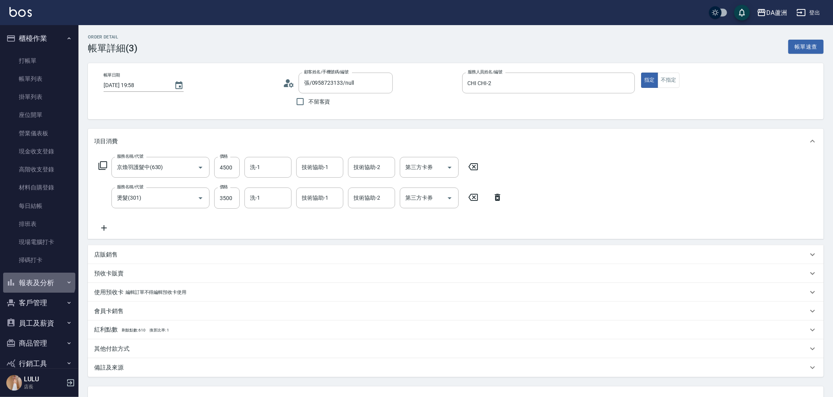
click at [38, 281] on button "報表及分析" at bounding box center [39, 283] width 72 height 20
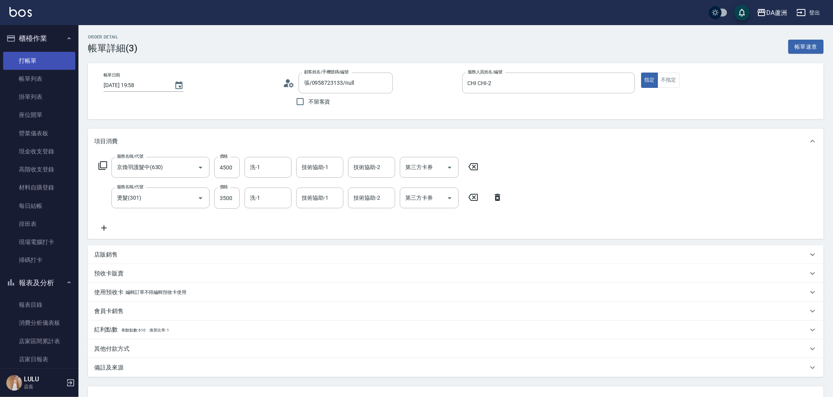
click at [27, 61] on link "打帳單" at bounding box center [39, 61] width 72 height 18
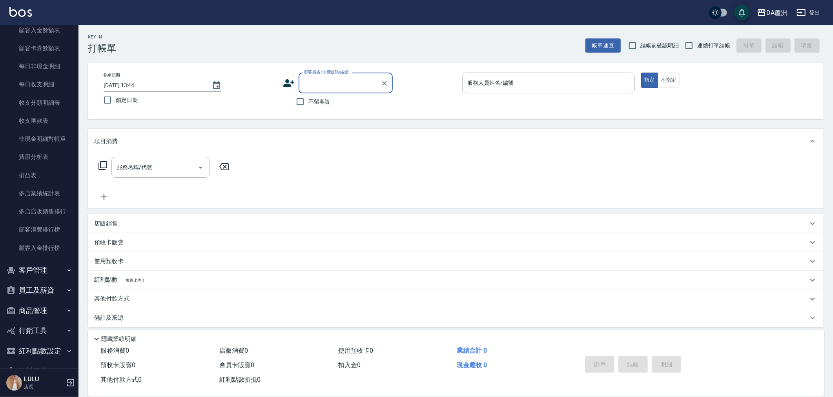
scroll to position [828, 0]
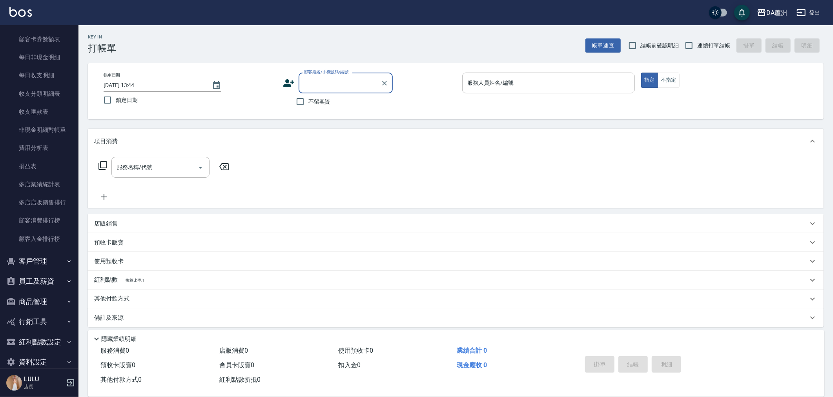
click at [39, 281] on button "員工及薪資" at bounding box center [39, 281] width 72 height 20
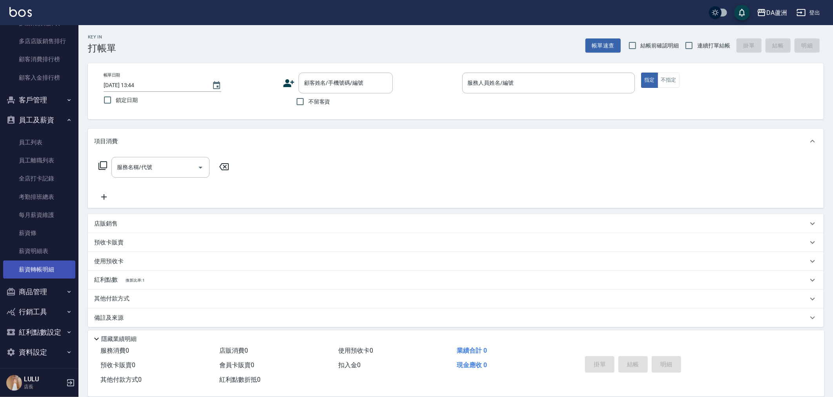
scroll to position [993, 0]
click at [40, 96] on button "客戶管理" at bounding box center [39, 97] width 72 height 20
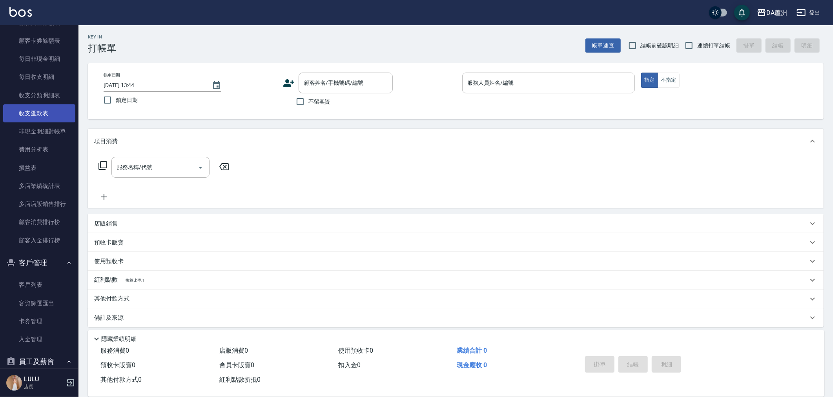
scroll to position [828, 0]
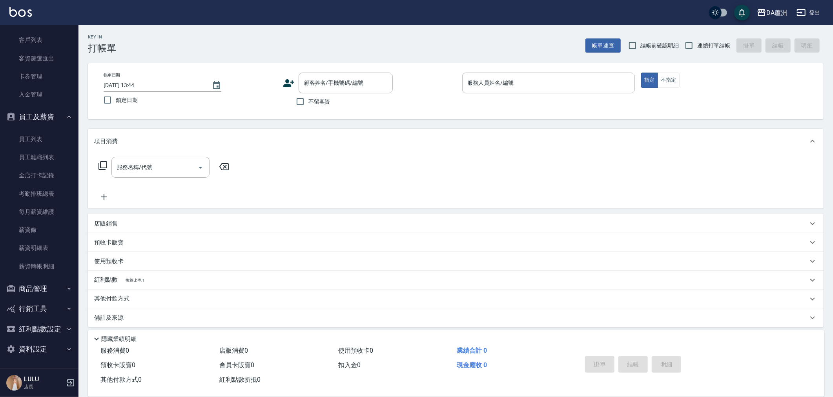
click at [47, 288] on button "商品管理" at bounding box center [39, 289] width 72 height 20
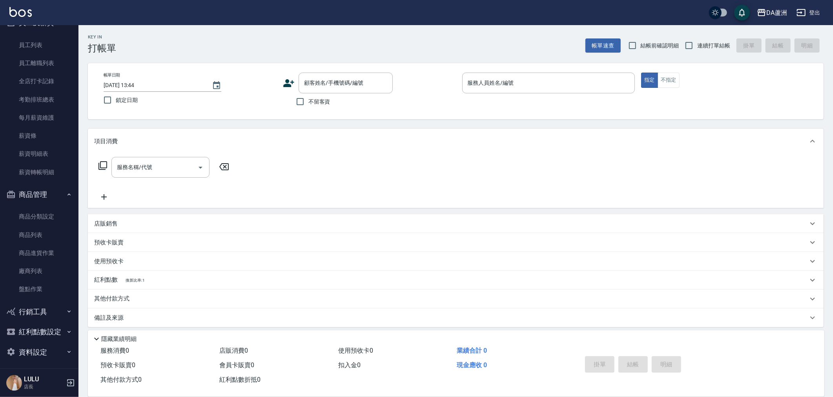
click at [42, 307] on button "行銷工具" at bounding box center [39, 312] width 72 height 20
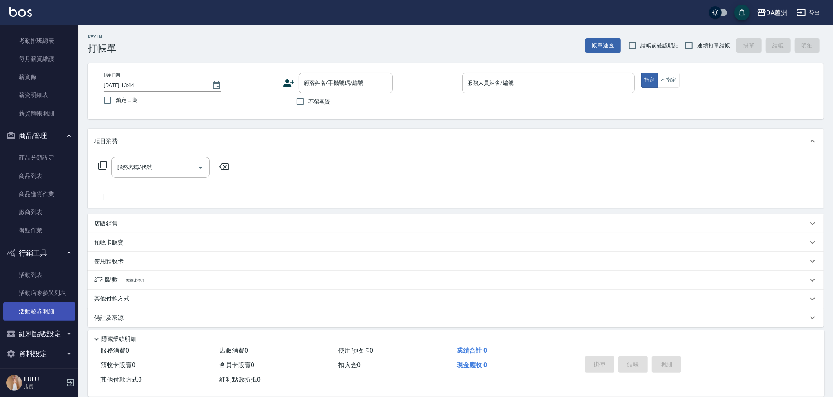
scroll to position [1228, 0]
click at [44, 326] on button "紅利點數設定" at bounding box center [39, 331] width 72 height 20
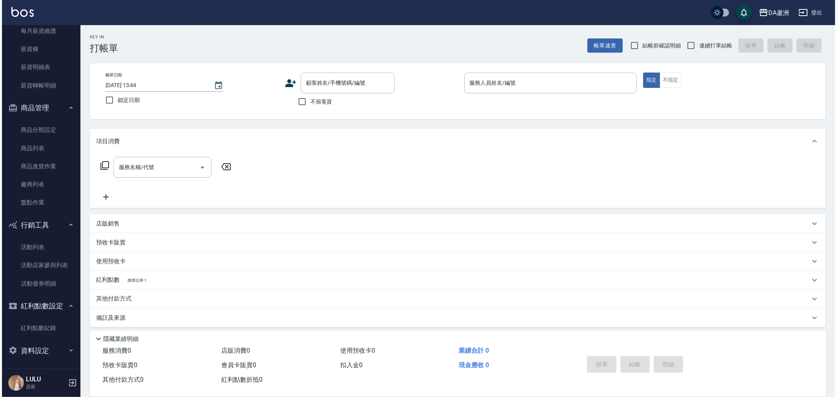
scroll to position [1254, 0]
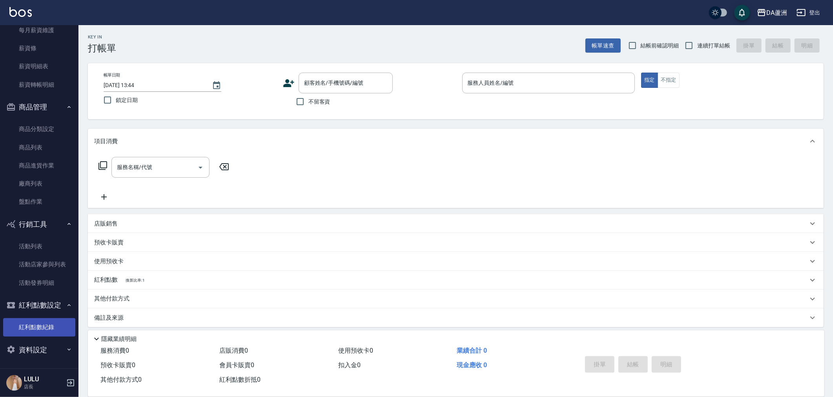
click at [47, 323] on link "紅利點數紀錄" at bounding box center [39, 327] width 72 height 18
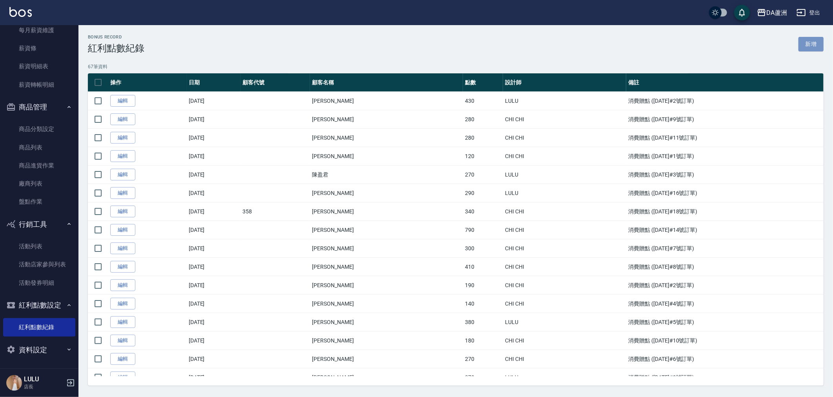
drag, startPoint x: 811, startPoint y: 45, endPoint x: 810, endPoint y: 55, distance: 10.2
click at [811, 45] on link "新增" at bounding box center [811, 44] width 25 height 15
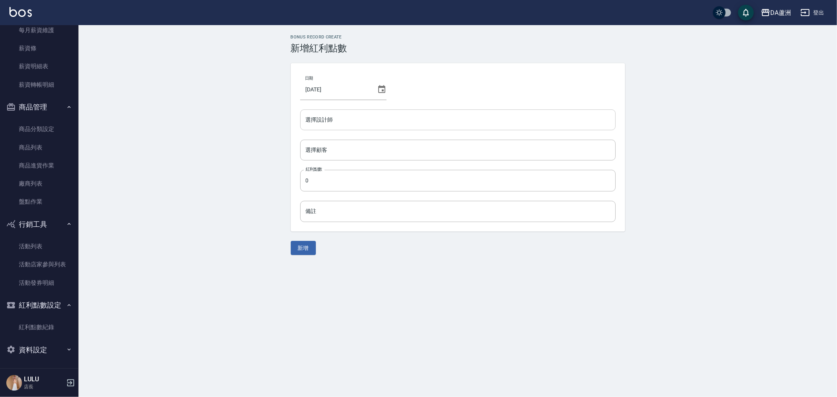
drag, startPoint x: 326, startPoint y: 122, endPoint x: 333, endPoint y: 128, distance: 9.5
click at [328, 126] on input "選擇設計師" at bounding box center [458, 120] width 308 height 14
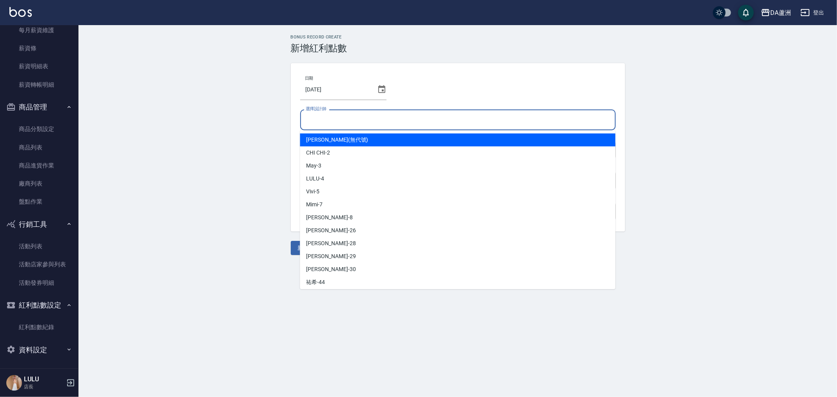
click at [377, 89] on icon at bounding box center [381, 89] width 9 height 9
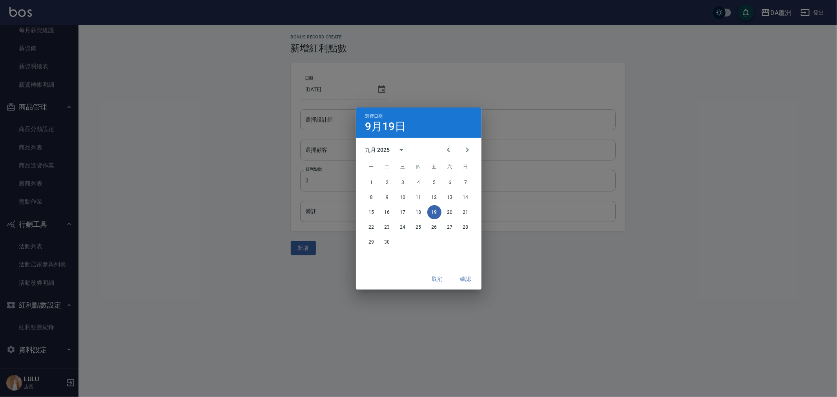
click at [383, 151] on div "九月 2025" at bounding box center [377, 150] width 25 height 8
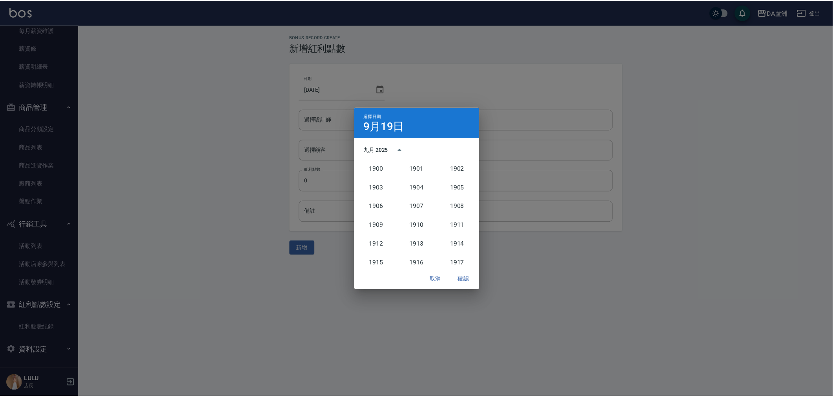
scroll to position [726, 0]
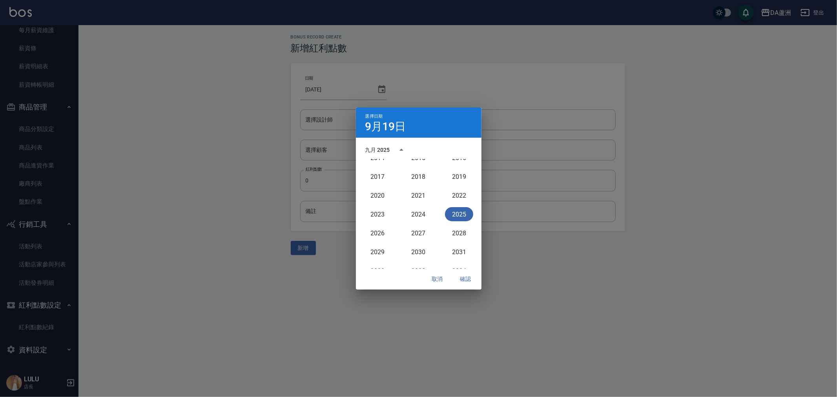
click at [387, 148] on div "九月 2025" at bounding box center [377, 150] width 25 height 8
click at [453, 151] on icon "Previous month" at bounding box center [448, 149] width 9 height 9
click at [378, 228] on button "16" at bounding box center [372, 227] width 14 height 14
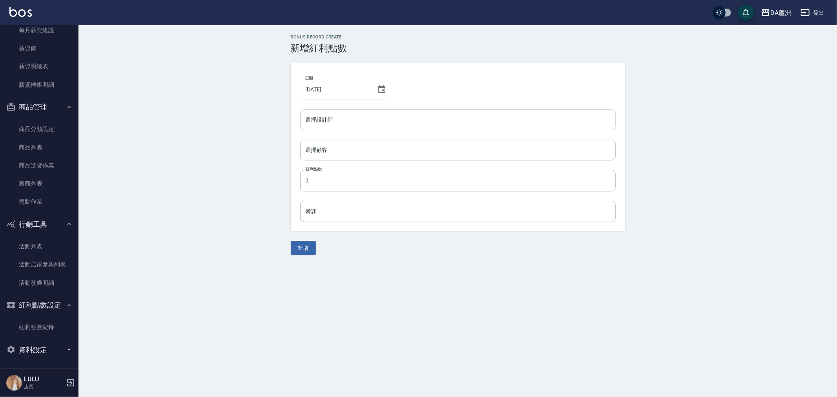
click at [350, 126] on input "選擇設計師" at bounding box center [458, 120] width 308 height 14
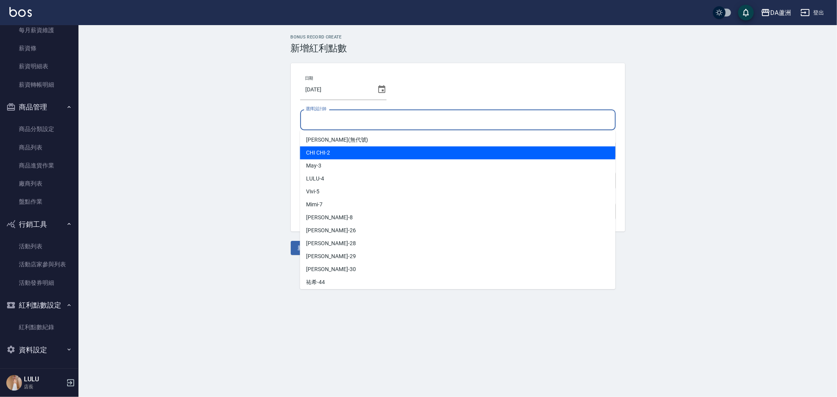
click at [338, 154] on div "CHI CHI -2" at bounding box center [458, 152] width 316 height 13
type input "CHI CHI-2"
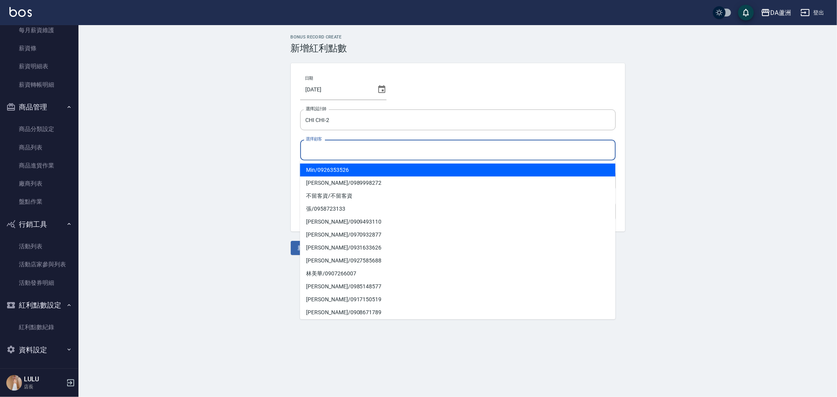
click at [360, 153] on input "選擇顧客" at bounding box center [458, 150] width 308 height 14
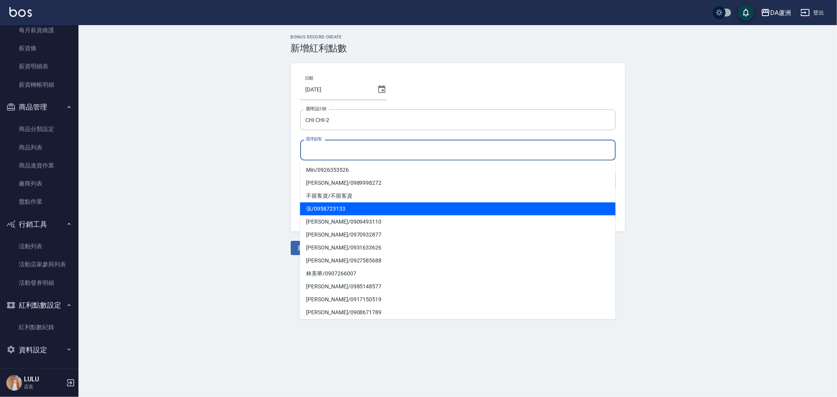
click at [357, 210] on span "張 / 0958723133" at bounding box center [458, 209] width 316 height 13
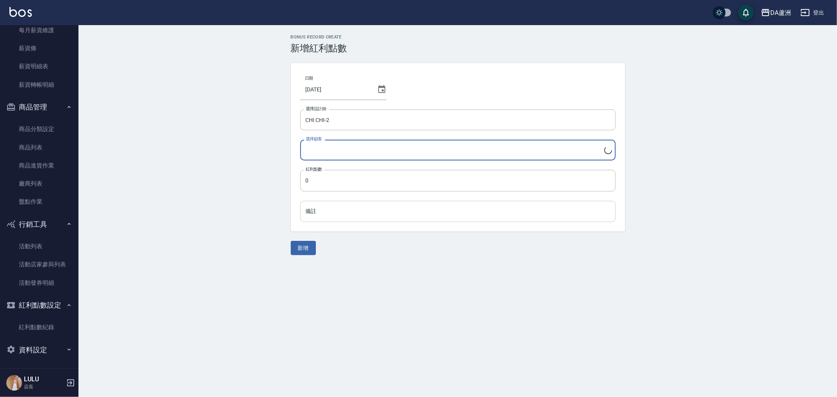
type input "張/0958723133"
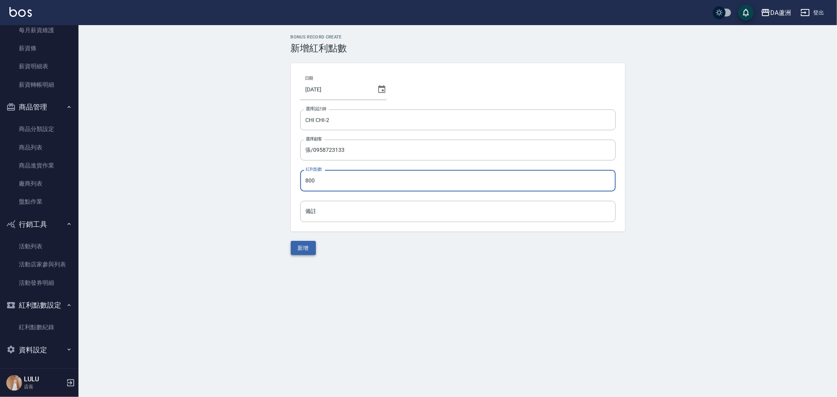
type input "800"
click at [308, 253] on button "新增" at bounding box center [303, 248] width 25 height 15
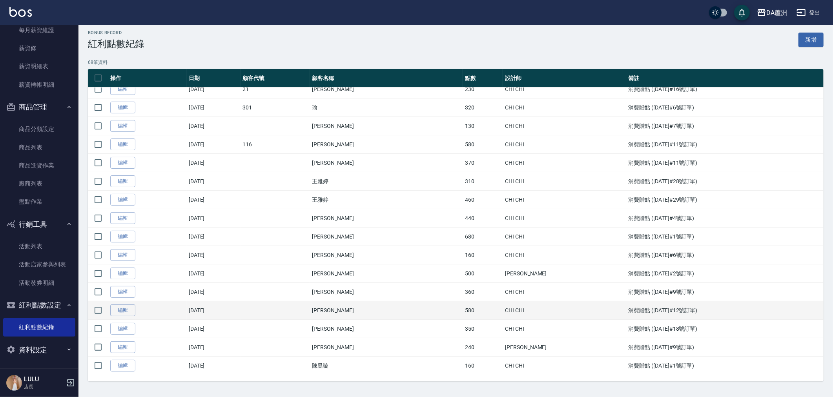
scroll to position [972, 0]
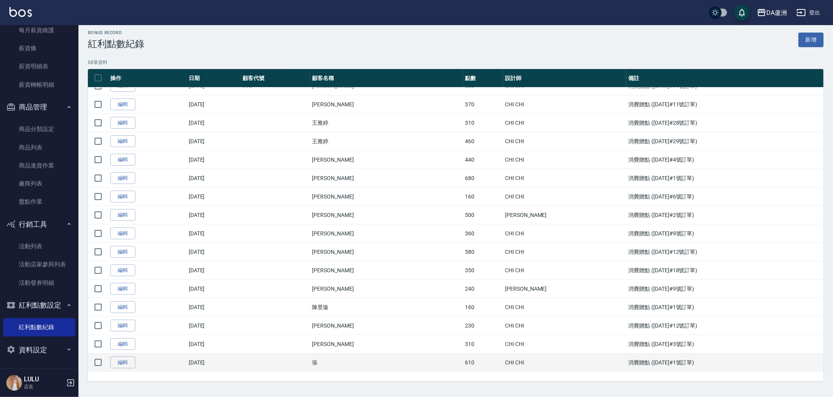
click at [386, 363] on td "張" at bounding box center [386, 363] width 153 height 18
click at [626, 359] on td "消費贈點 (2025/09/18#1號訂單)" at bounding box center [724, 363] width 197 height 18
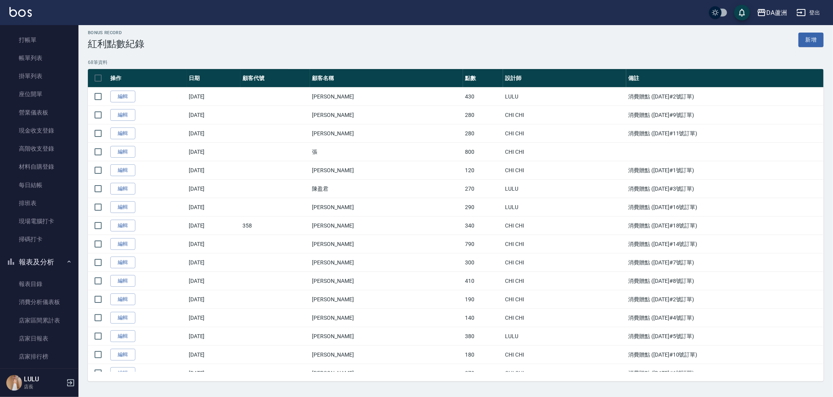
scroll to position [0, 0]
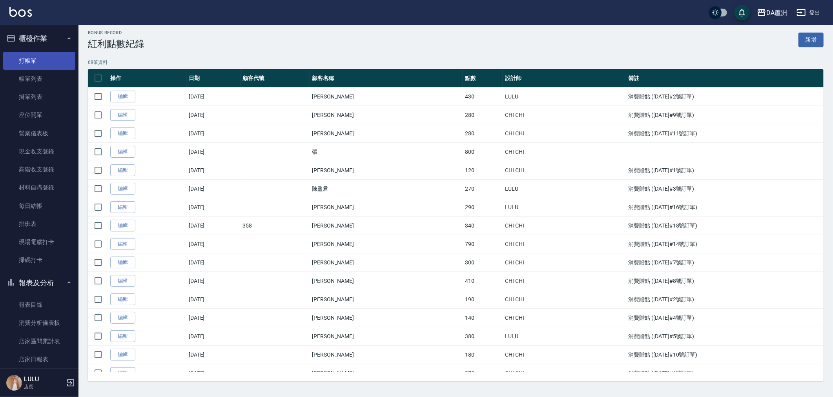
click at [34, 60] on link "打帳單" at bounding box center [39, 61] width 72 height 18
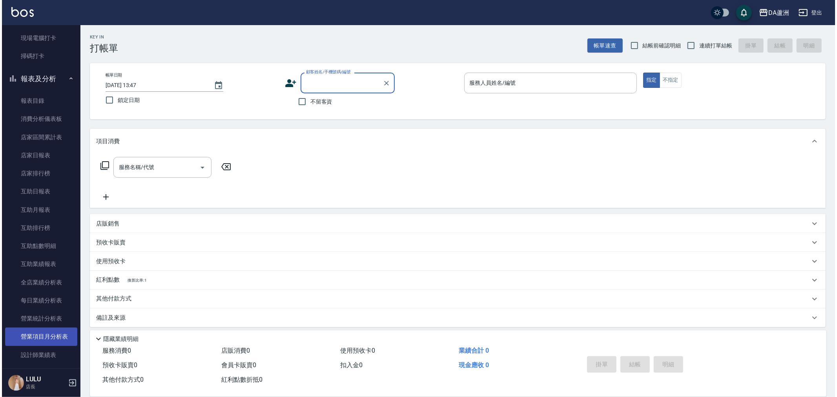
scroll to position [218, 0]
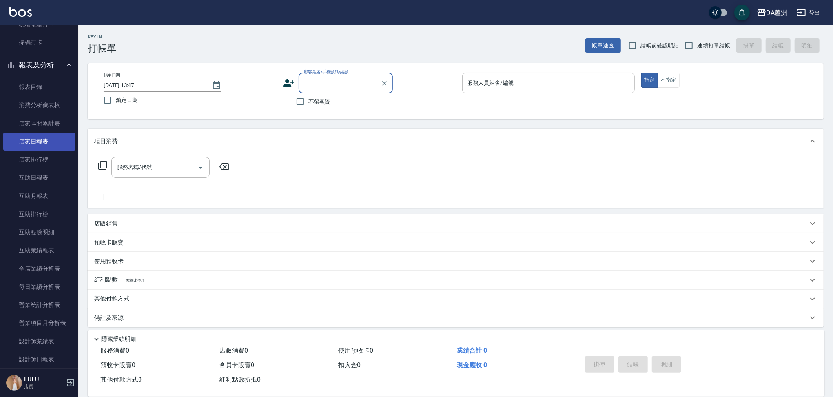
click at [36, 134] on link "店家日報表" at bounding box center [39, 142] width 72 height 18
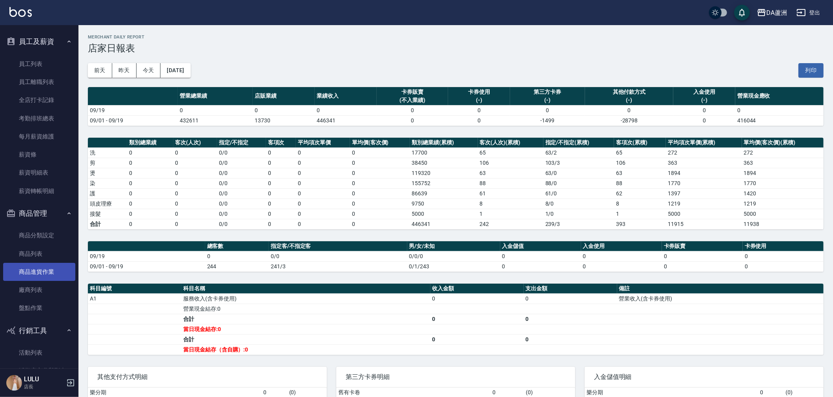
scroll to position [1254, 0]
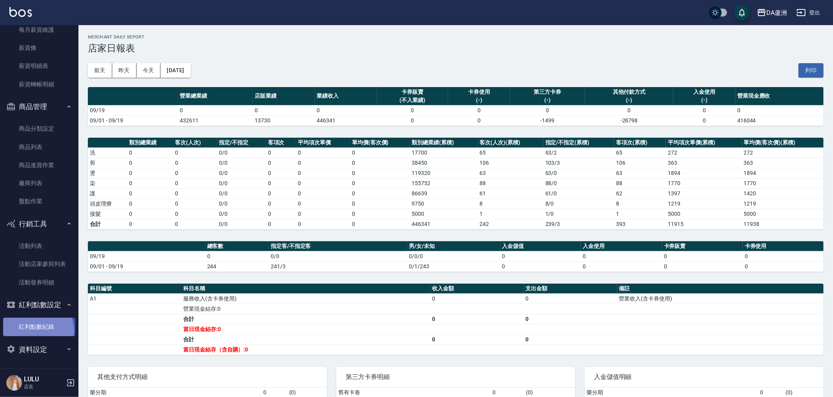
click at [37, 330] on link "紅利點數紀錄" at bounding box center [39, 327] width 72 height 18
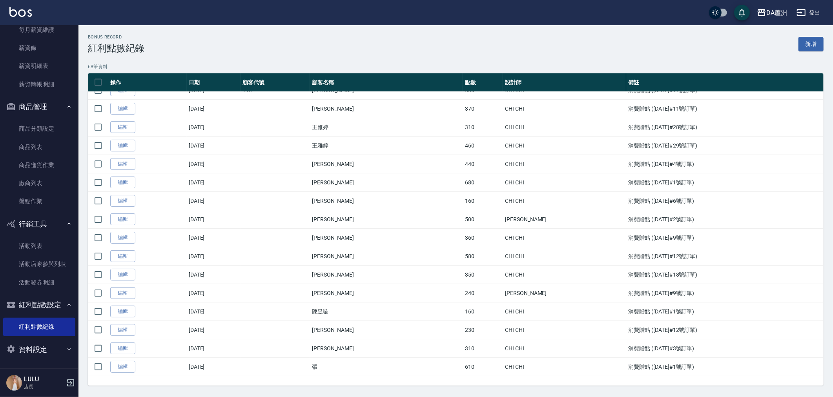
scroll to position [4, 0]
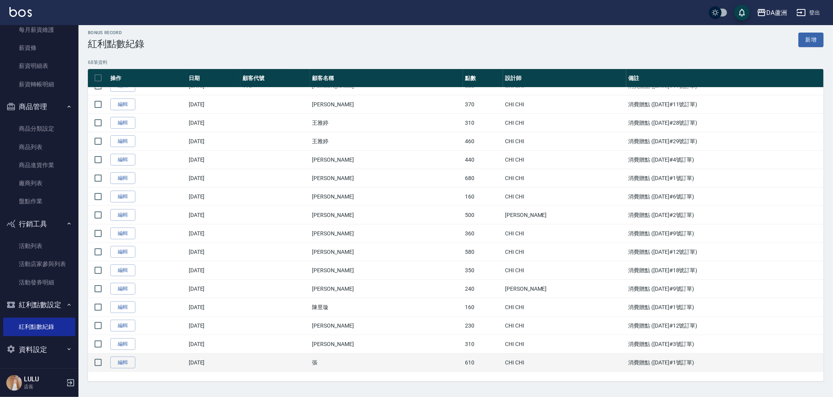
click at [241, 362] on td "[DATE]" at bounding box center [214, 363] width 54 height 18
click at [126, 359] on link "編輯" at bounding box center [122, 363] width 25 height 12
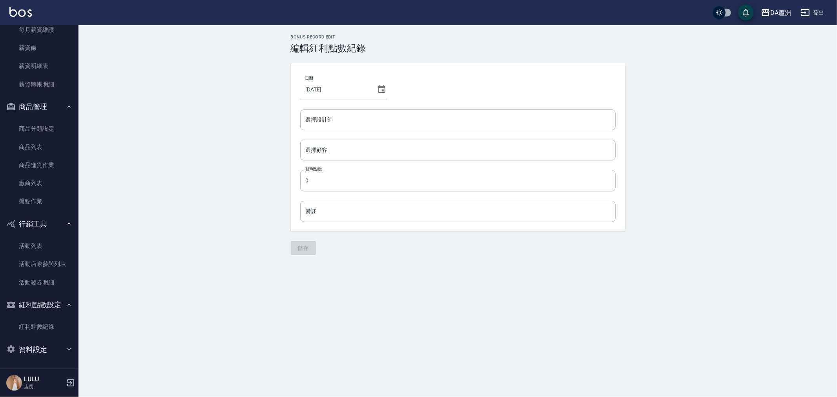
type input "CHI CHI-2"
type input "張/0958723133"
type input "610"
type input "消費贈點 (2025/09/18#1號訂單)"
click at [377, 89] on icon at bounding box center [381, 89] width 9 height 9
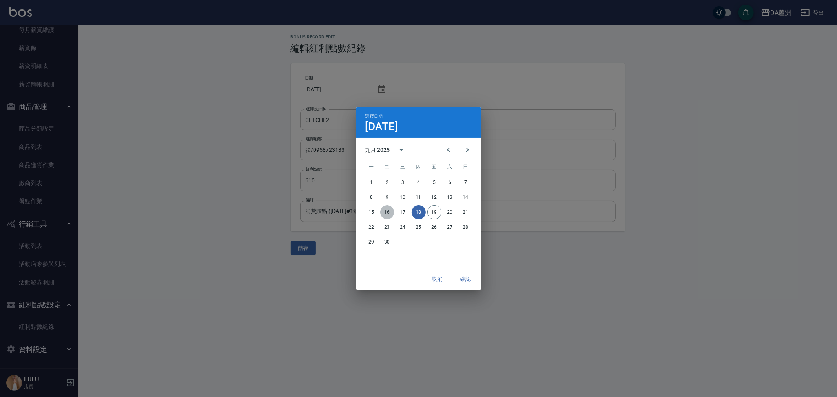
click at [383, 210] on button "16" at bounding box center [387, 212] width 14 height 14
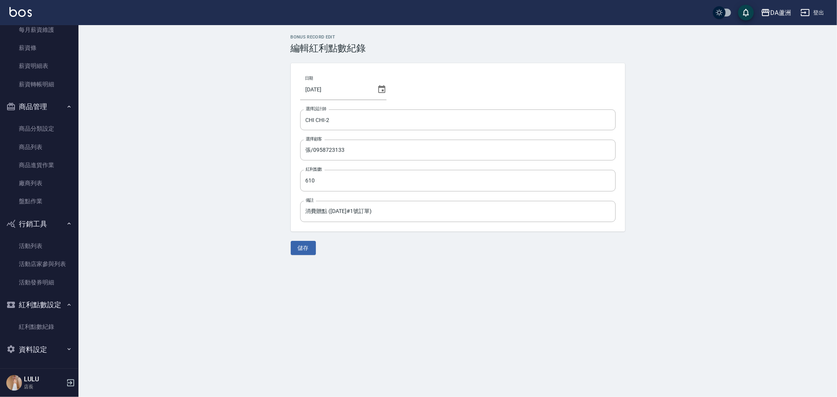
click at [384, 89] on div "日期 2025/09/16 選擇設計師 CHI CHI-2 選擇設計師 選擇顧客 張/0958723133 選擇顧客 紅利點數 610 紅利點數 備註 消費贈…" at bounding box center [458, 147] width 334 height 168
click at [378, 88] on icon at bounding box center [381, 89] width 7 height 8
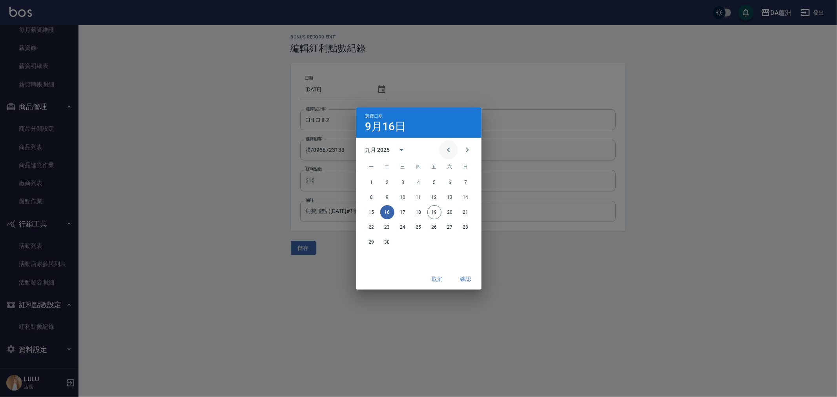
click at [453, 146] on icon "Previous month" at bounding box center [448, 149] width 9 height 9
click at [452, 146] on icon "Previous month" at bounding box center [448, 149] width 9 height 9
click at [451, 146] on icon "Previous month" at bounding box center [448, 149] width 9 height 9
click at [377, 229] on button "16" at bounding box center [372, 227] width 14 height 14
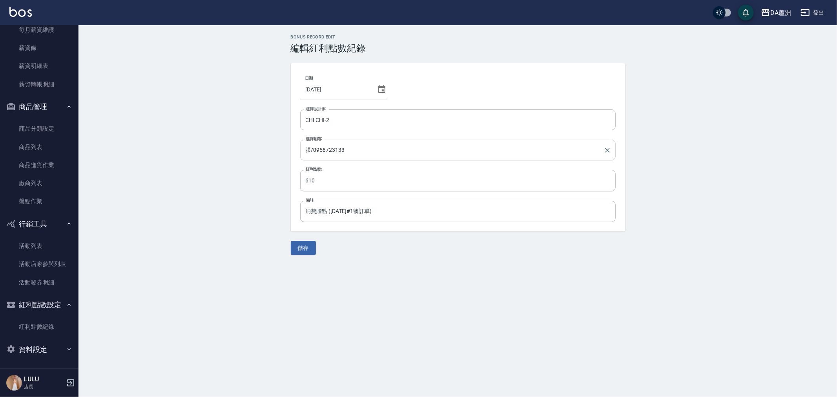
click at [373, 152] on input "張/0958723133" at bounding box center [452, 150] width 297 height 14
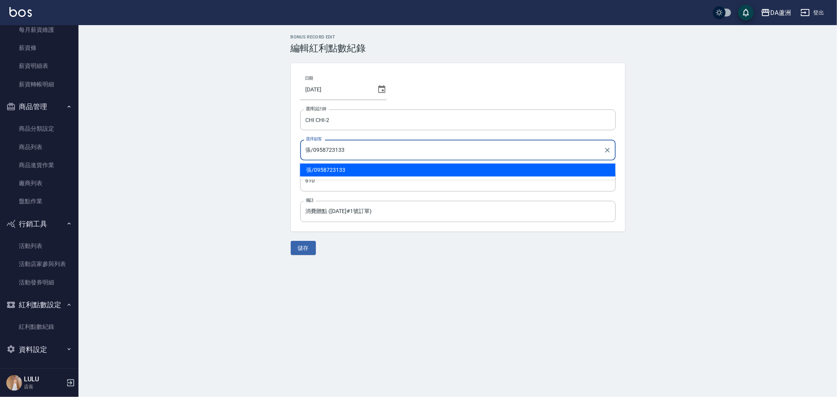
click at [367, 165] on span "張 / 0958723133" at bounding box center [458, 170] width 316 height 13
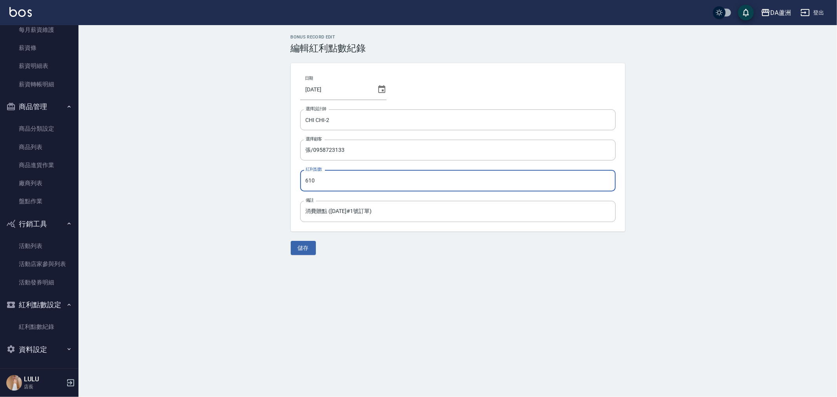
click at [372, 186] on input "610" at bounding box center [458, 180] width 316 height 21
click at [350, 215] on input "消費贈點 (2025/09/18#1號訂單)" at bounding box center [458, 211] width 316 height 21
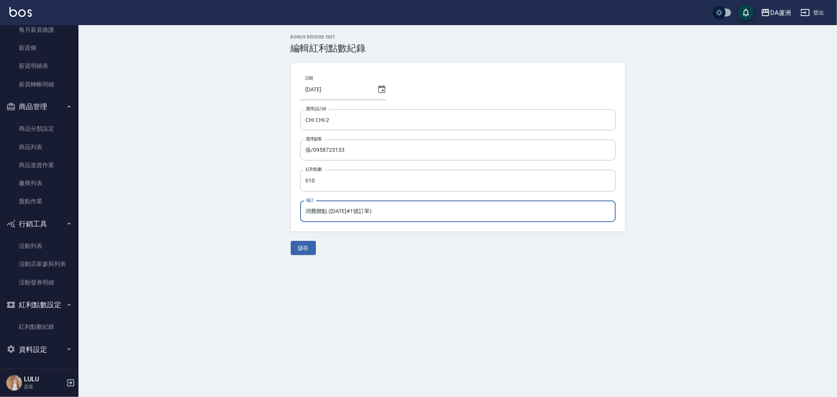
click at [434, 214] on input "消費贈點 (2025/09/18#1號訂單)" at bounding box center [458, 211] width 316 height 21
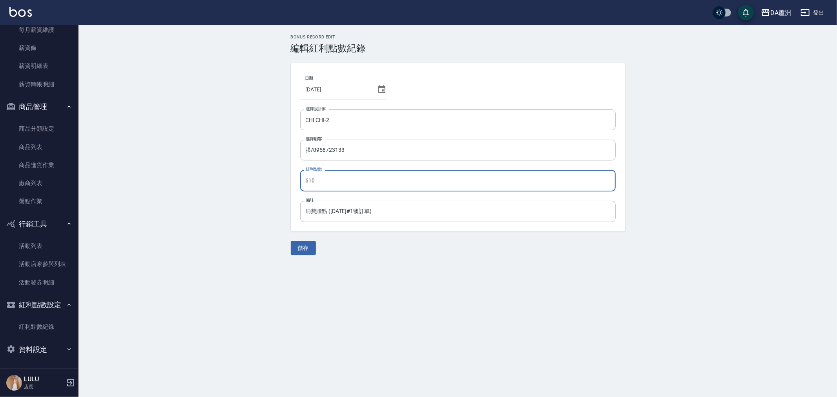
click at [327, 180] on input "610" at bounding box center [458, 180] width 316 height 21
type input "800"
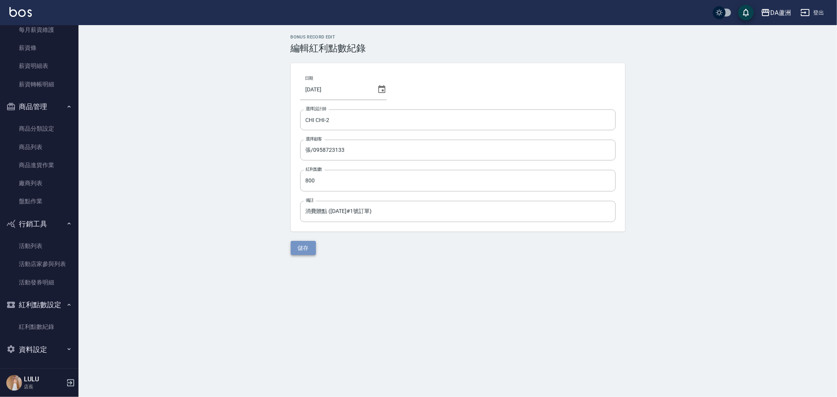
click at [305, 245] on button "儲存" at bounding box center [303, 248] width 25 height 15
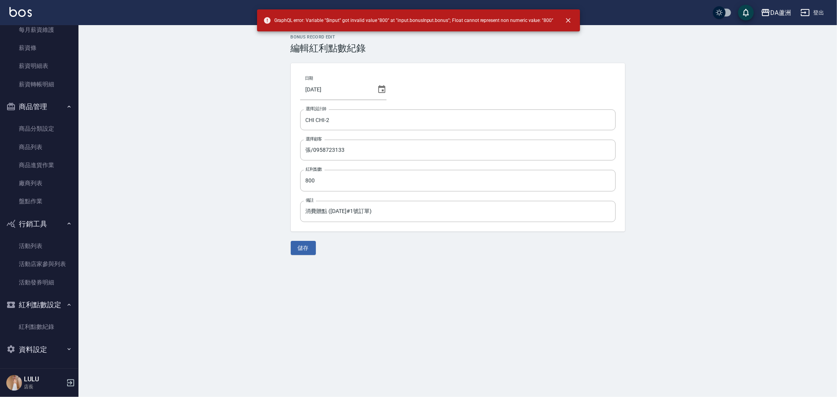
click at [474, 304] on div "Bonus Record edit 編輯紅利點數紀錄 日期 2025/06/16 選擇設計師 CHI CHI-2 選擇設計師 選擇顧客 張/095872313…" at bounding box center [418, 198] width 837 height 397
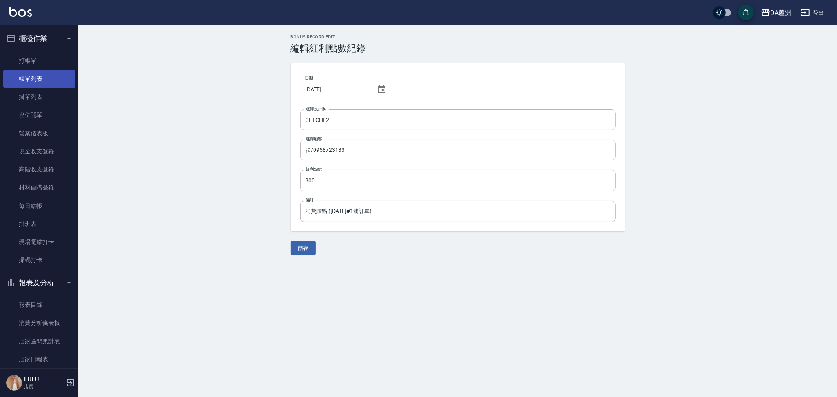
click at [44, 81] on link "帳單列表" at bounding box center [39, 79] width 72 height 18
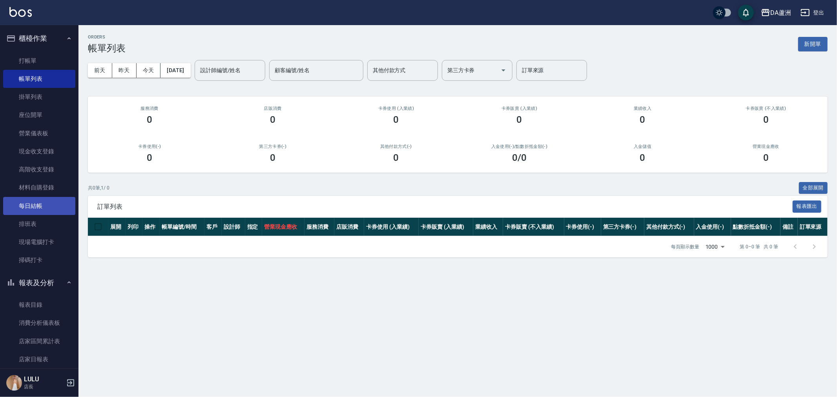
click at [55, 212] on link "每日結帳" at bounding box center [39, 206] width 72 height 18
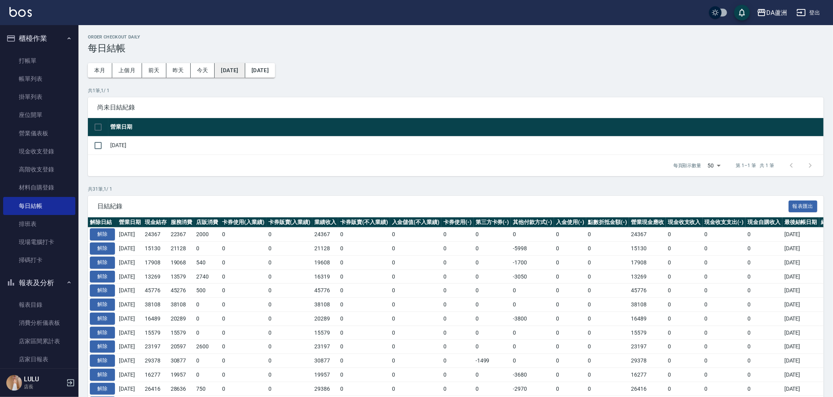
click at [244, 72] on button "[DATE]" at bounding box center [230, 70] width 30 height 15
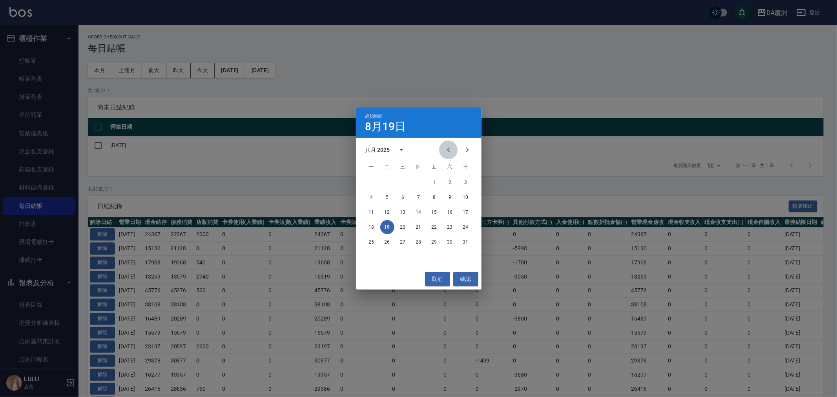
click at [454, 144] on button "Previous month" at bounding box center [448, 150] width 19 height 19
click at [447, 154] on icon "Previous month" at bounding box center [448, 149] width 9 height 9
click at [466, 156] on button "Next month" at bounding box center [467, 150] width 19 height 19
click at [373, 224] on button "16" at bounding box center [372, 227] width 14 height 14
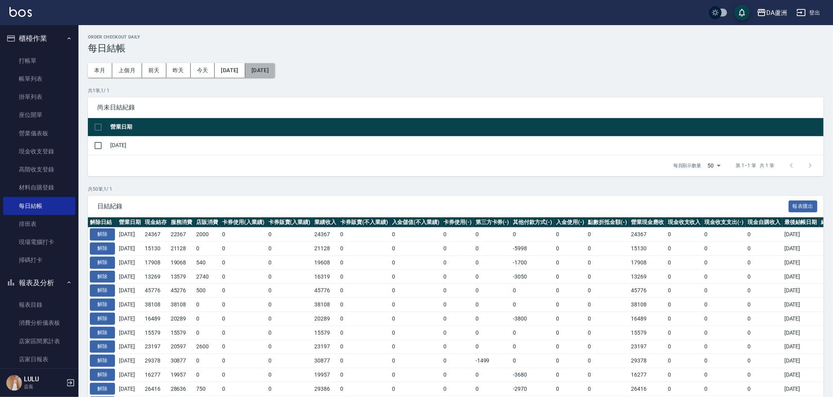
click at [275, 68] on button "[DATE]" at bounding box center [260, 70] width 30 height 15
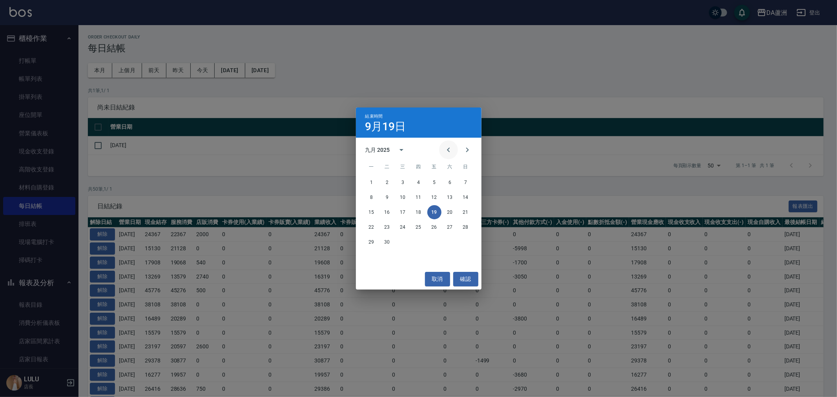
click at [447, 150] on icon "Previous month" at bounding box center [448, 149] width 9 height 9
click at [448, 145] on icon "Previous month" at bounding box center [448, 149] width 9 height 9
click at [365, 229] on button "16" at bounding box center [372, 227] width 14 height 14
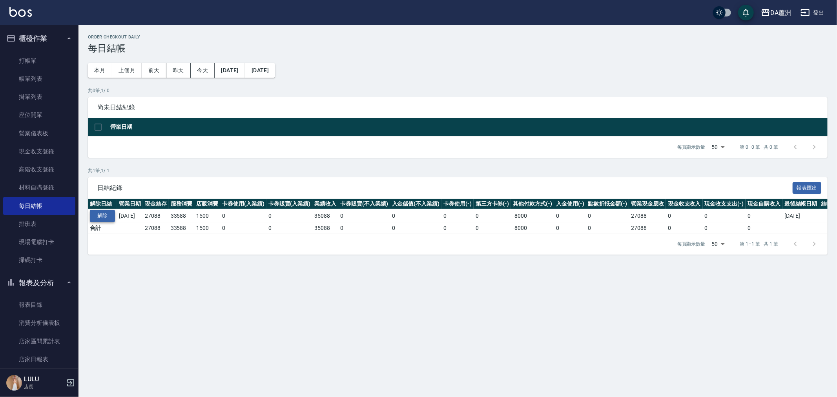
click at [106, 217] on button "解除" at bounding box center [102, 216] width 25 height 12
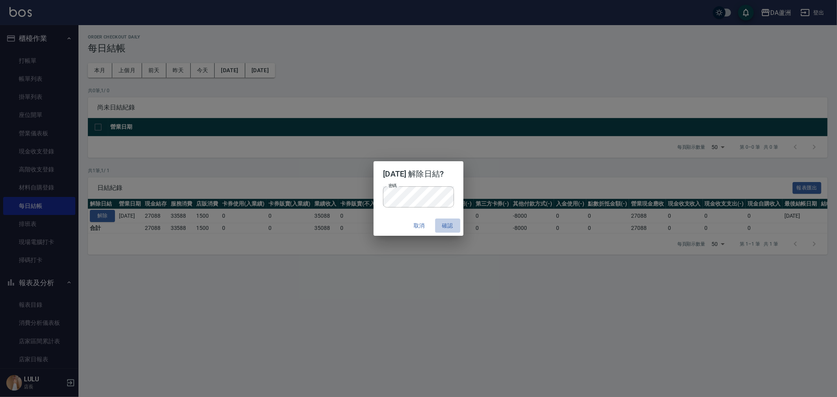
click at [444, 226] on button "確認" at bounding box center [447, 226] width 25 height 15
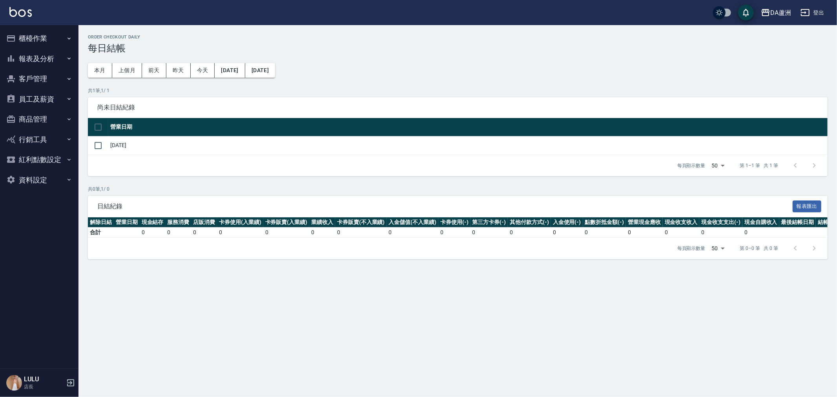
click at [35, 98] on button "員工及薪資" at bounding box center [39, 99] width 72 height 20
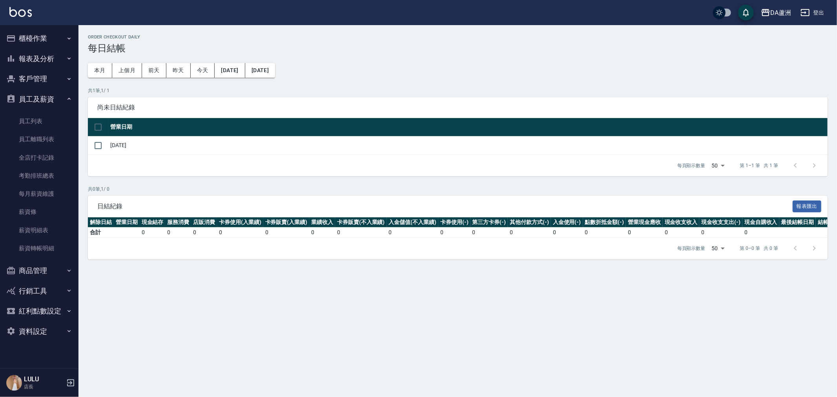
drag, startPoint x: 38, startPoint y: 305, endPoint x: 33, endPoint y: 312, distance: 8.2
click at [38, 306] on button "紅利點數設定" at bounding box center [39, 311] width 72 height 20
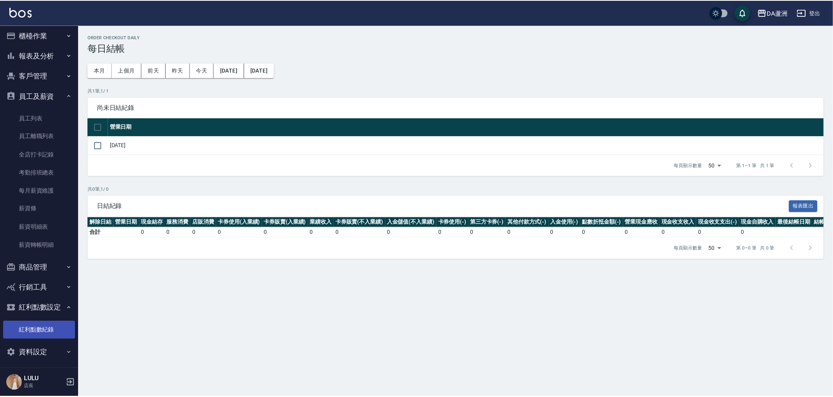
scroll to position [6, 0]
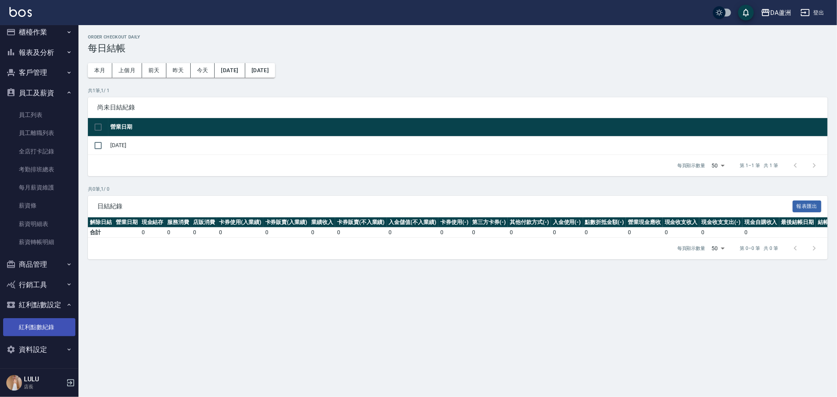
drag, startPoint x: 40, startPoint y: 329, endPoint x: 68, endPoint y: 329, distance: 27.1
click at [40, 330] on link "紅利點數紀錄" at bounding box center [39, 327] width 72 height 18
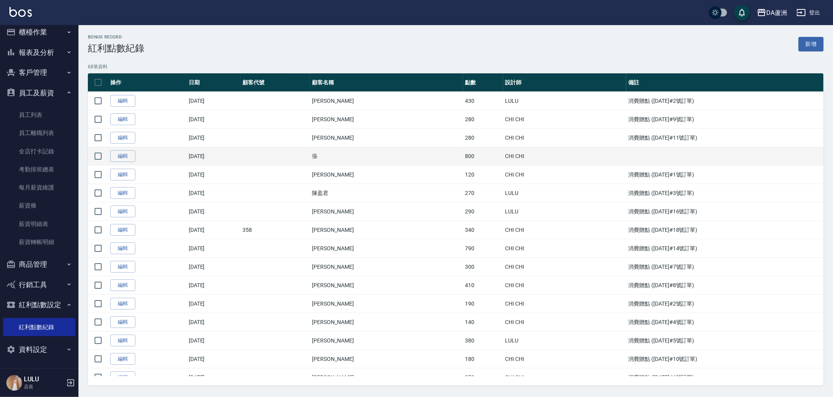
click at [485, 159] on td "800" at bounding box center [483, 156] width 40 height 18
click at [129, 151] on link "編輯" at bounding box center [122, 156] width 25 height 12
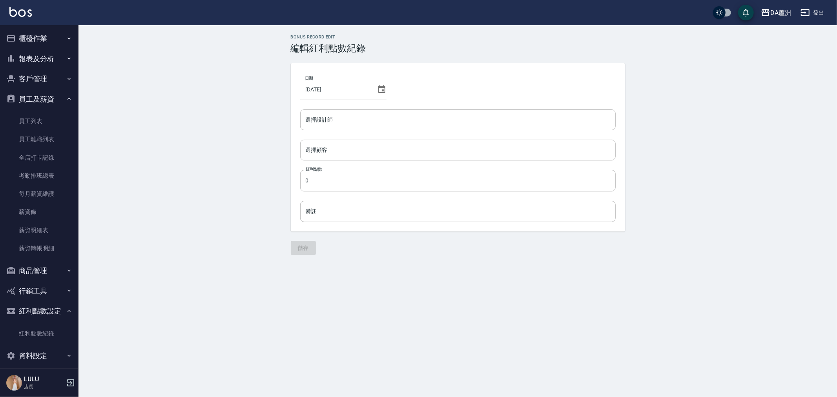
drag, startPoint x: 46, startPoint y: 26, endPoint x: 48, endPoint y: 40, distance: 15.0
click at [48, 34] on ul "櫃檯作業 打帳單 帳單列表 掛單列表 座位開單 營業儀表板 現金收支登錄 高階收支登錄 材料自購登錄 每日結帳 排班表 現場電腦打卡 掃碼打卡 報表及分析 報…" at bounding box center [39, 197] width 72 height 344
click at [48, 41] on button "櫃檯作業" at bounding box center [39, 38] width 72 height 20
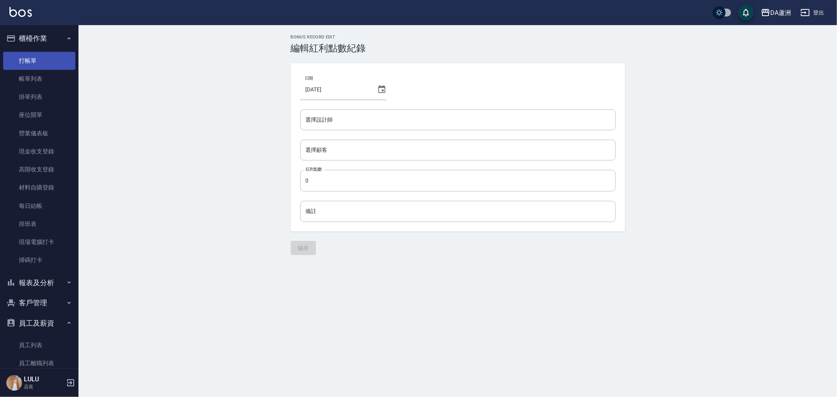
click at [52, 60] on link "打帳單" at bounding box center [39, 61] width 72 height 18
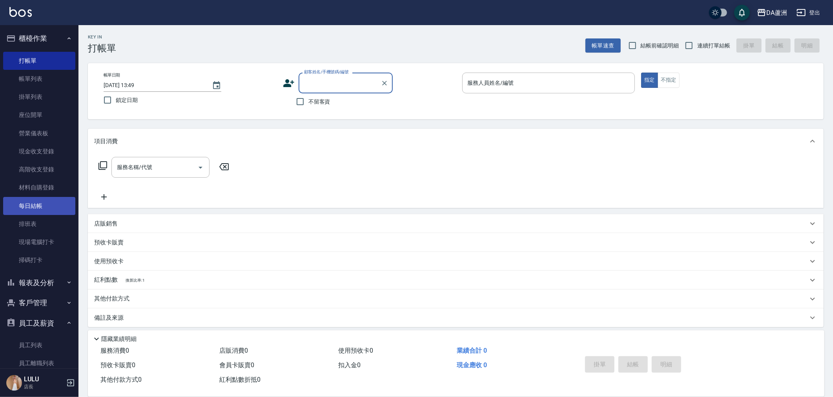
click at [51, 200] on link "每日結帳" at bounding box center [39, 206] width 72 height 18
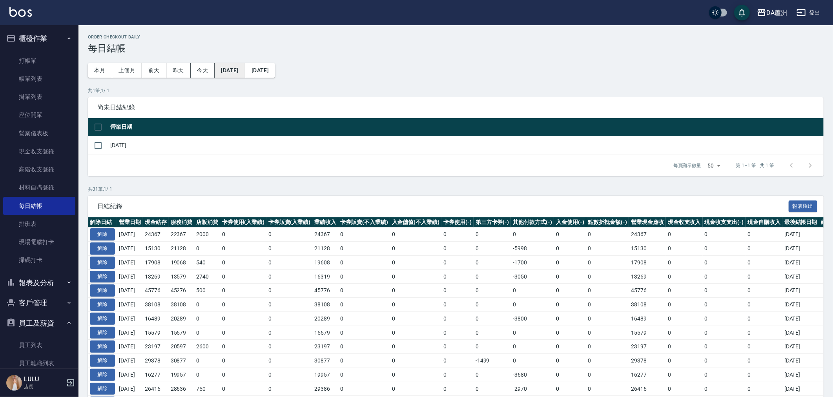
click at [245, 68] on button "[DATE]" at bounding box center [230, 70] width 30 height 15
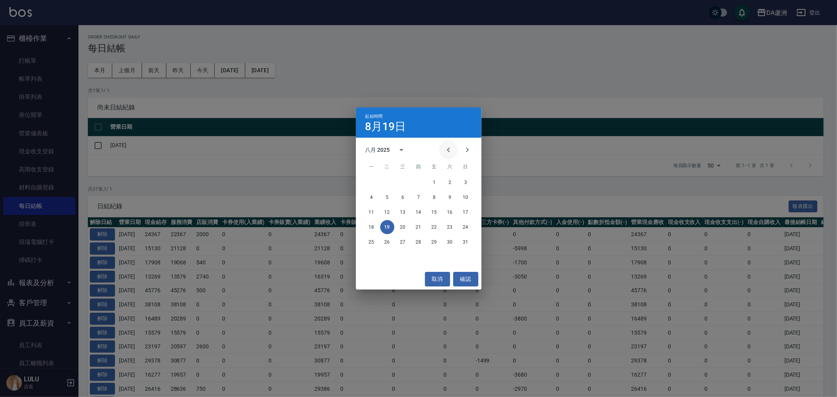
click at [450, 149] on icon "Previous month" at bounding box center [448, 149] width 9 height 9
click at [368, 225] on button "16" at bounding box center [372, 227] width 14 height 14
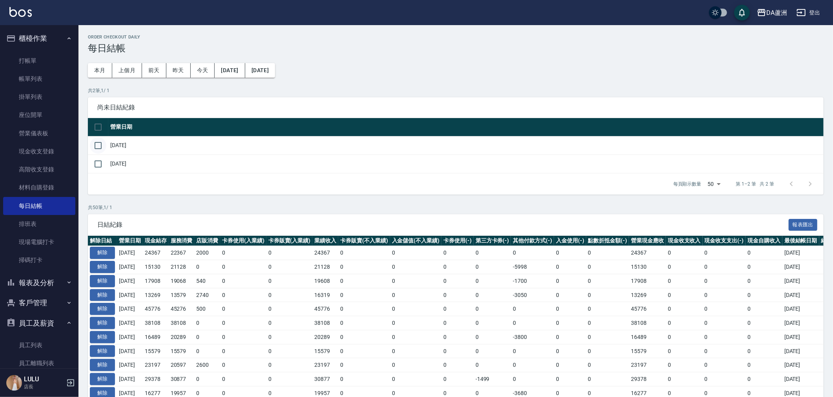
click at [99, 143] on input "checkbox" at bounding box center [98, 145] width 16 height 16
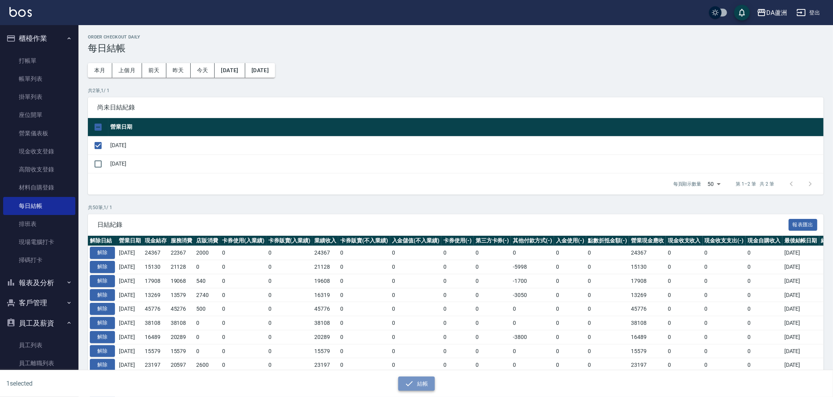
click at [414, 378] on button "結帳" at bounding box center [416, 384] width 36 height 15
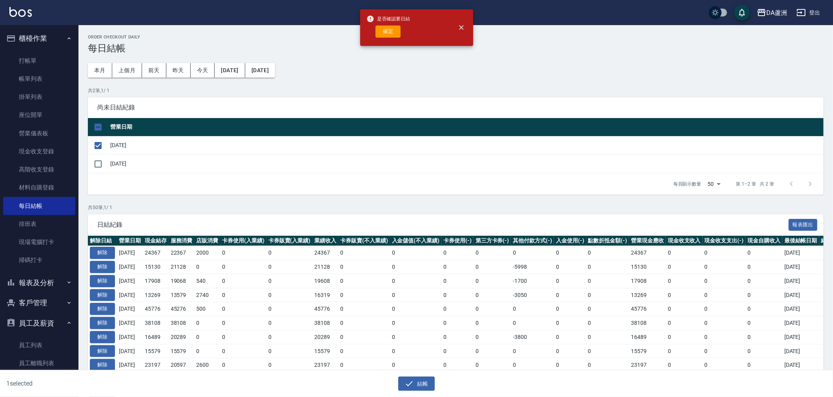
click at [405, 26] on div "確定" at bounding box center [389, 32] width 44 height 12
click at [398, 29] on button "確定" at bounding box center [388, 32] width 25 height 12
checkbox input "false"
